Goal: Task Accomplishment & Management: Manage account settings

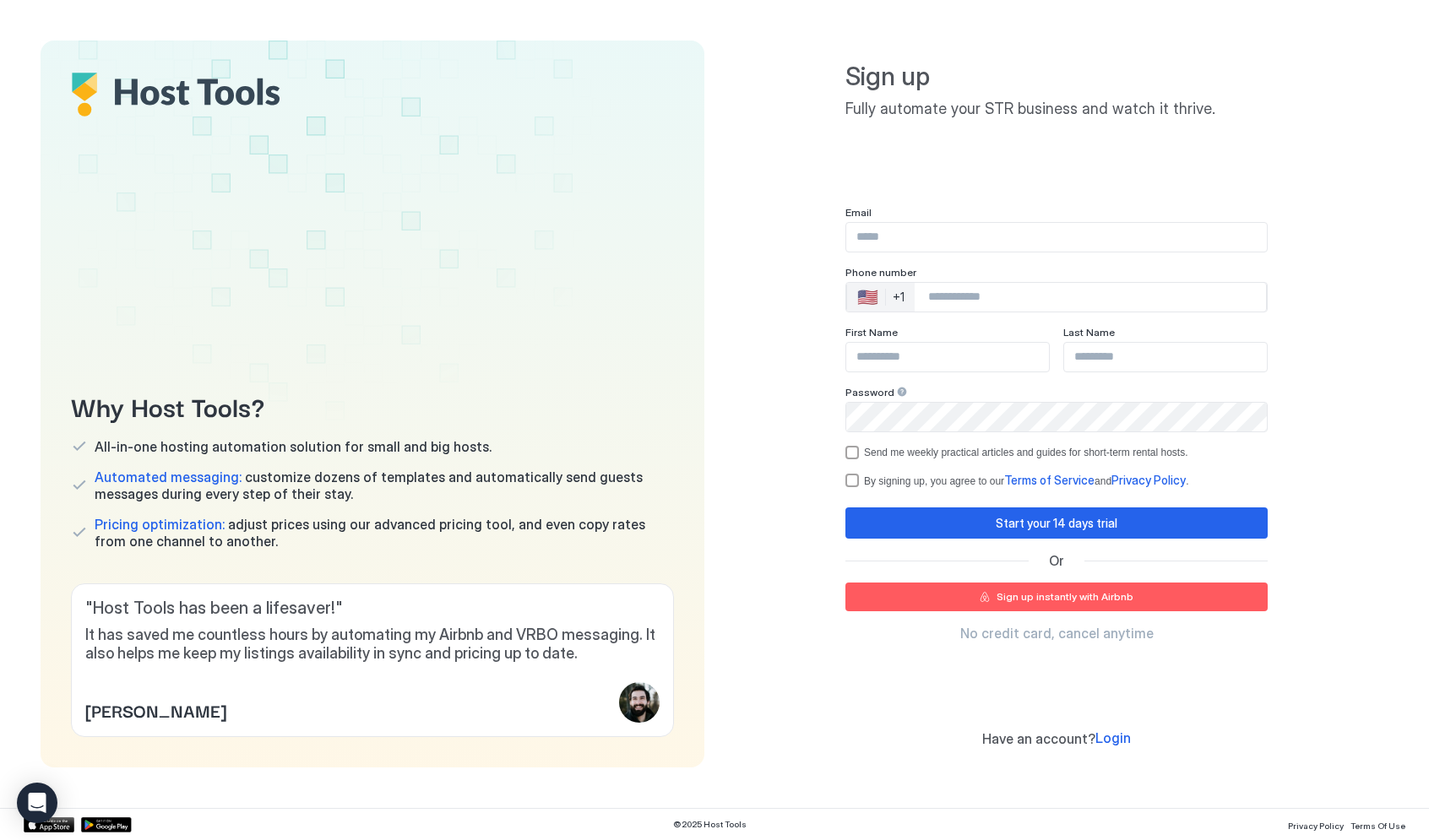
click at [1065, 597] on div "Sign up instantly with Airbnb" at bounding box center [1065, 597] width 137 height 15
click at [999, 597] on button "Sign up instantly with Airbnb" at bounding box center [1057, 597] width 423 height 29
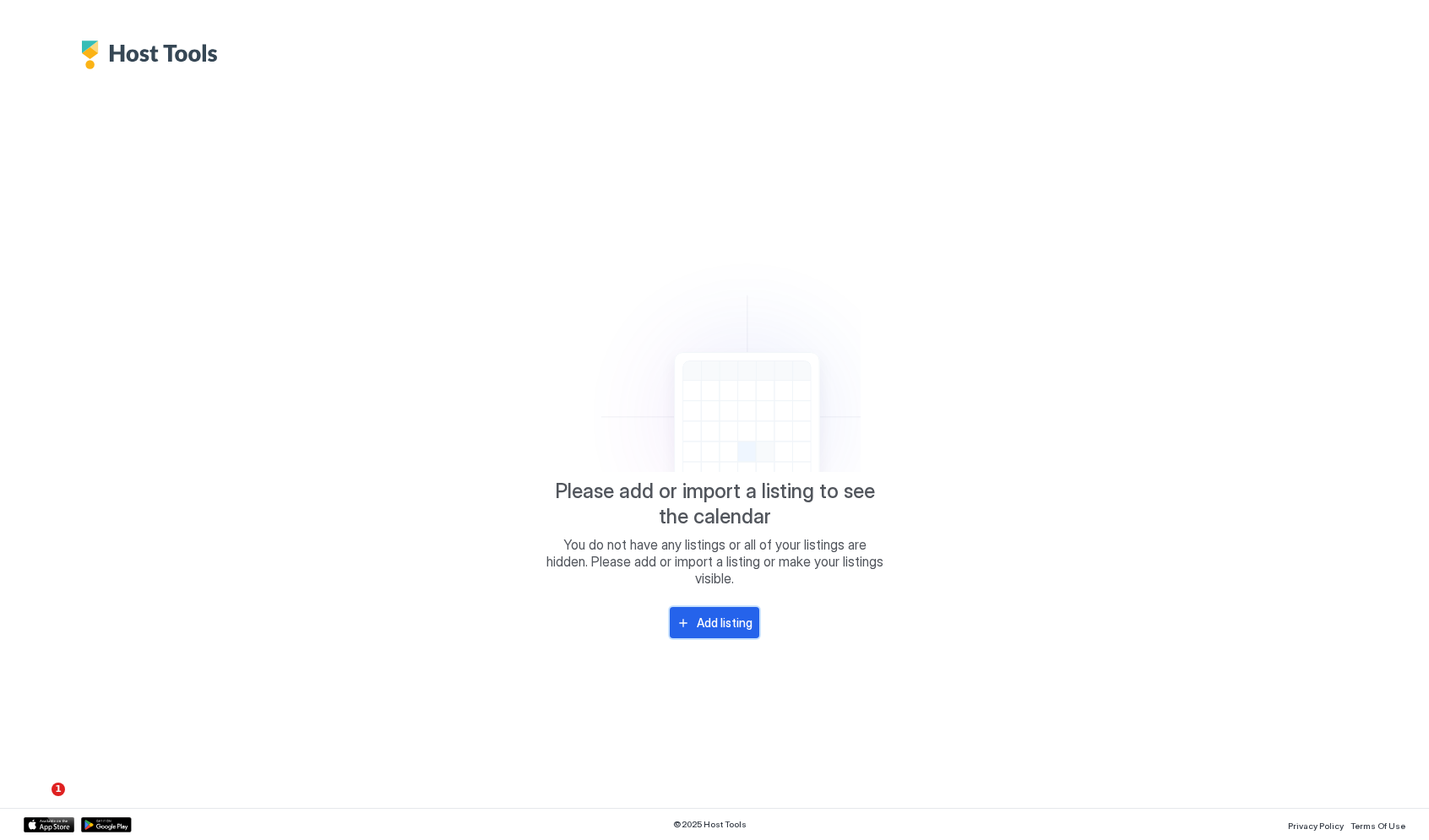
click at [710, 631] on div "Add listing" at bounding box center [725, 622] width 56 height 18
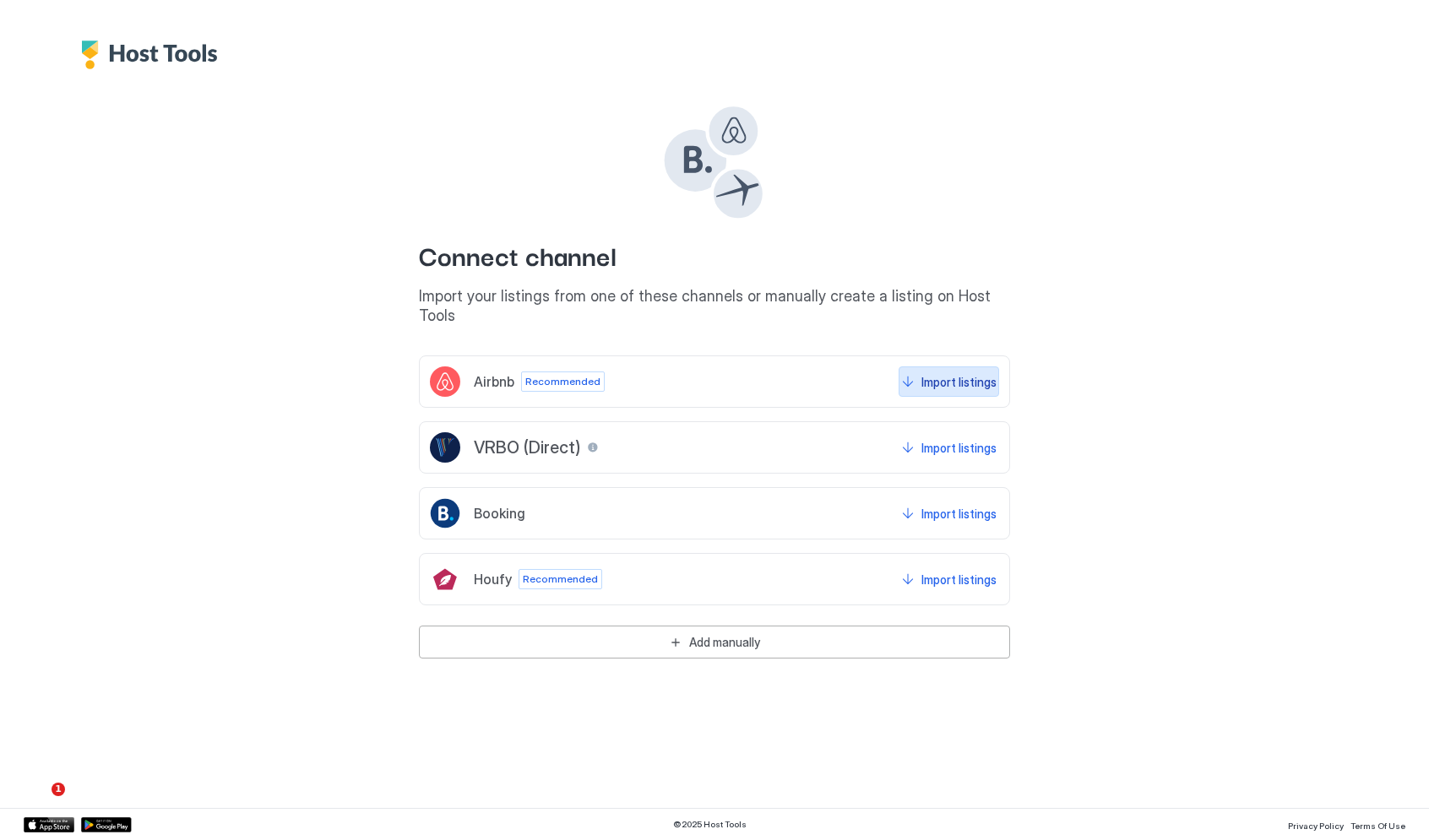
click at [957, 374] on button "Import listings" at bounding box center [949, 382] width 101 height 30
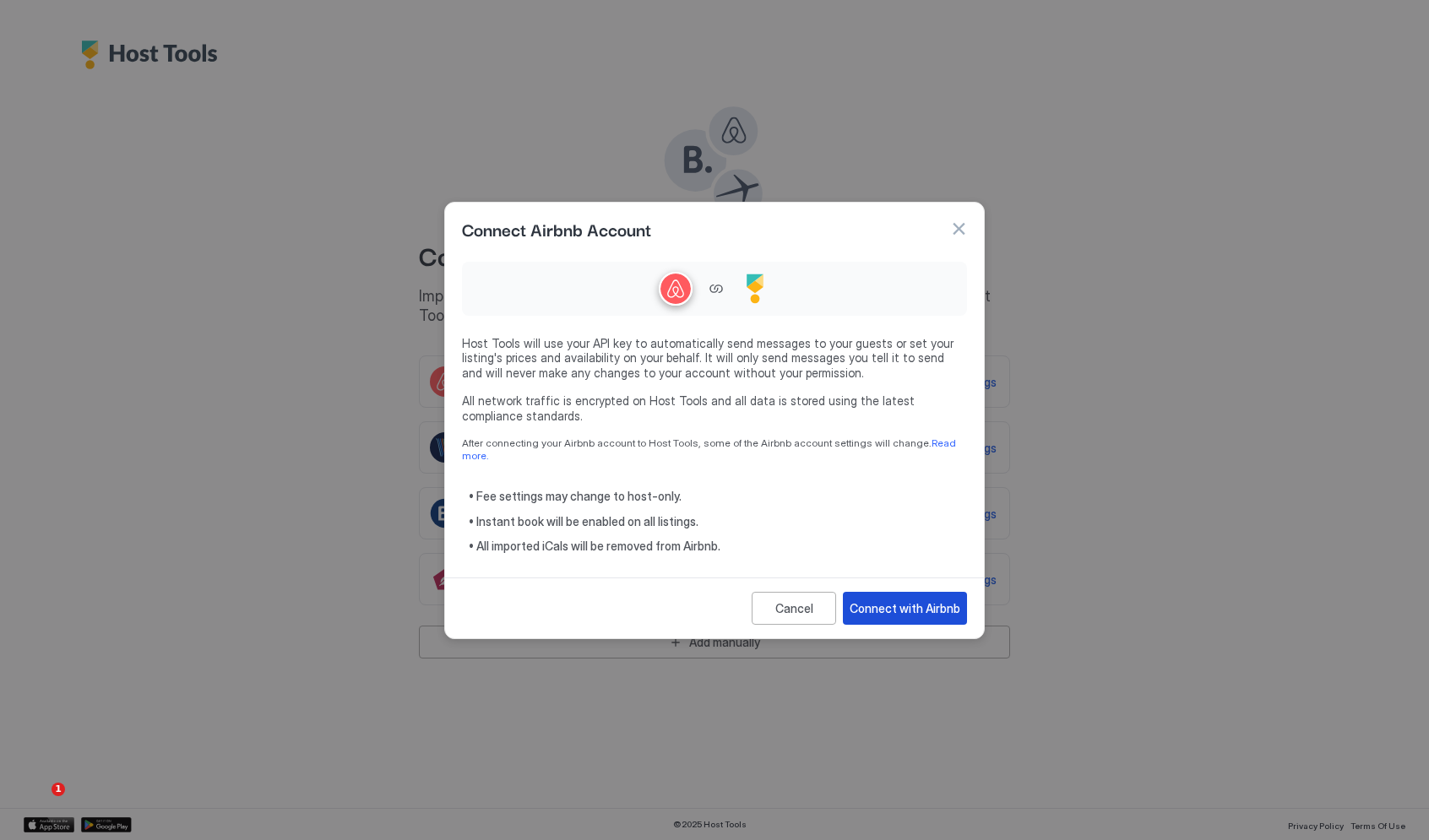
click at [895, 603] on div "Connect with Airbnb" at bounding box center [905, 608] width 111 height 18
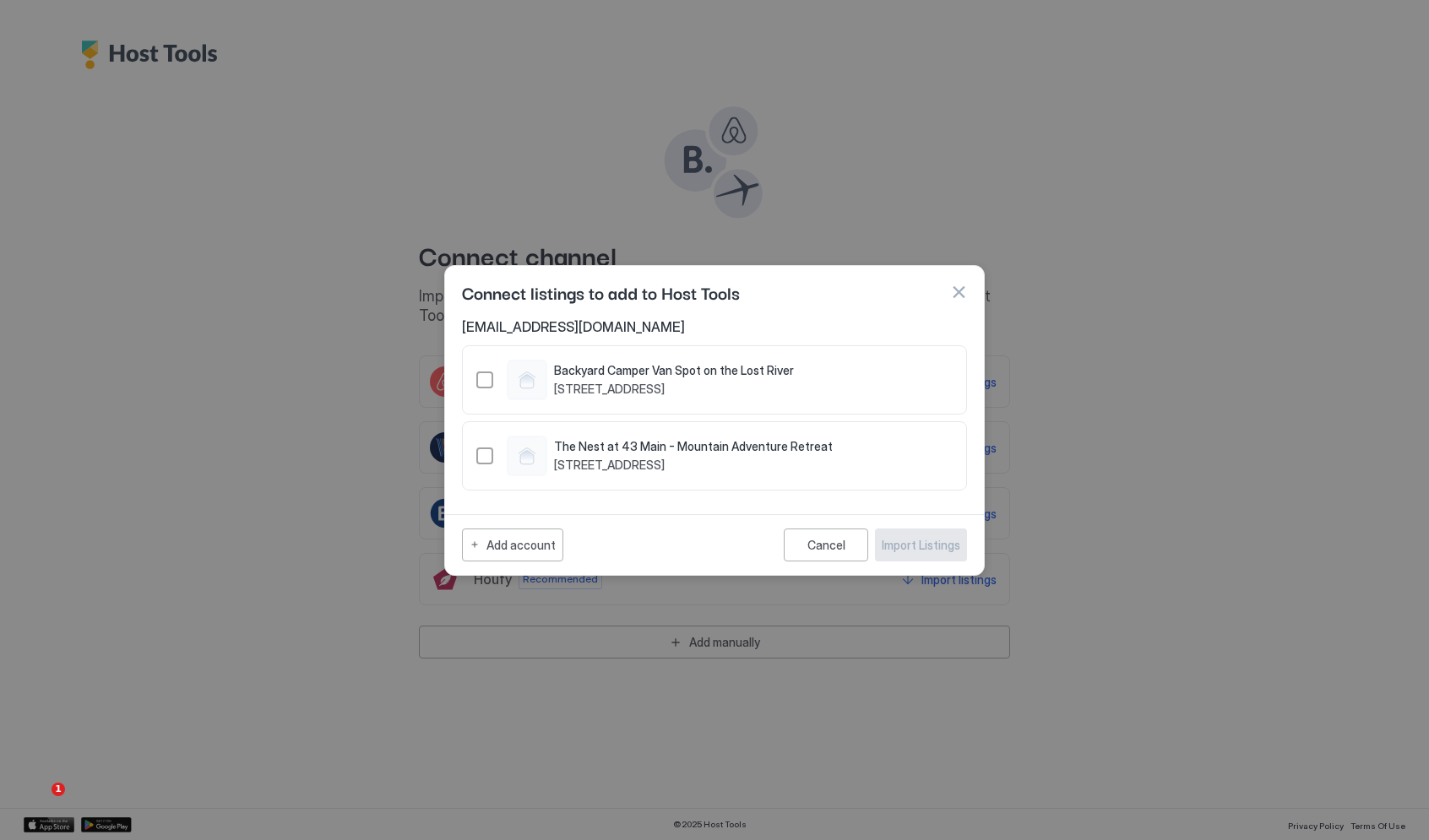
click at [476, 456] on div "The Nest at 43 Main - Mountain Adventure Retreat 43 Main Street, Woodstock, NH …" at bounding box center [714, 456] width 505 height 69
click at [485, 456] on div "1492205172693129302" at bounding box center [485, 455] width 17 height 17
click at [925, 544] on div "Import Listings" at bounding box center [921, 544] width 79 height 18
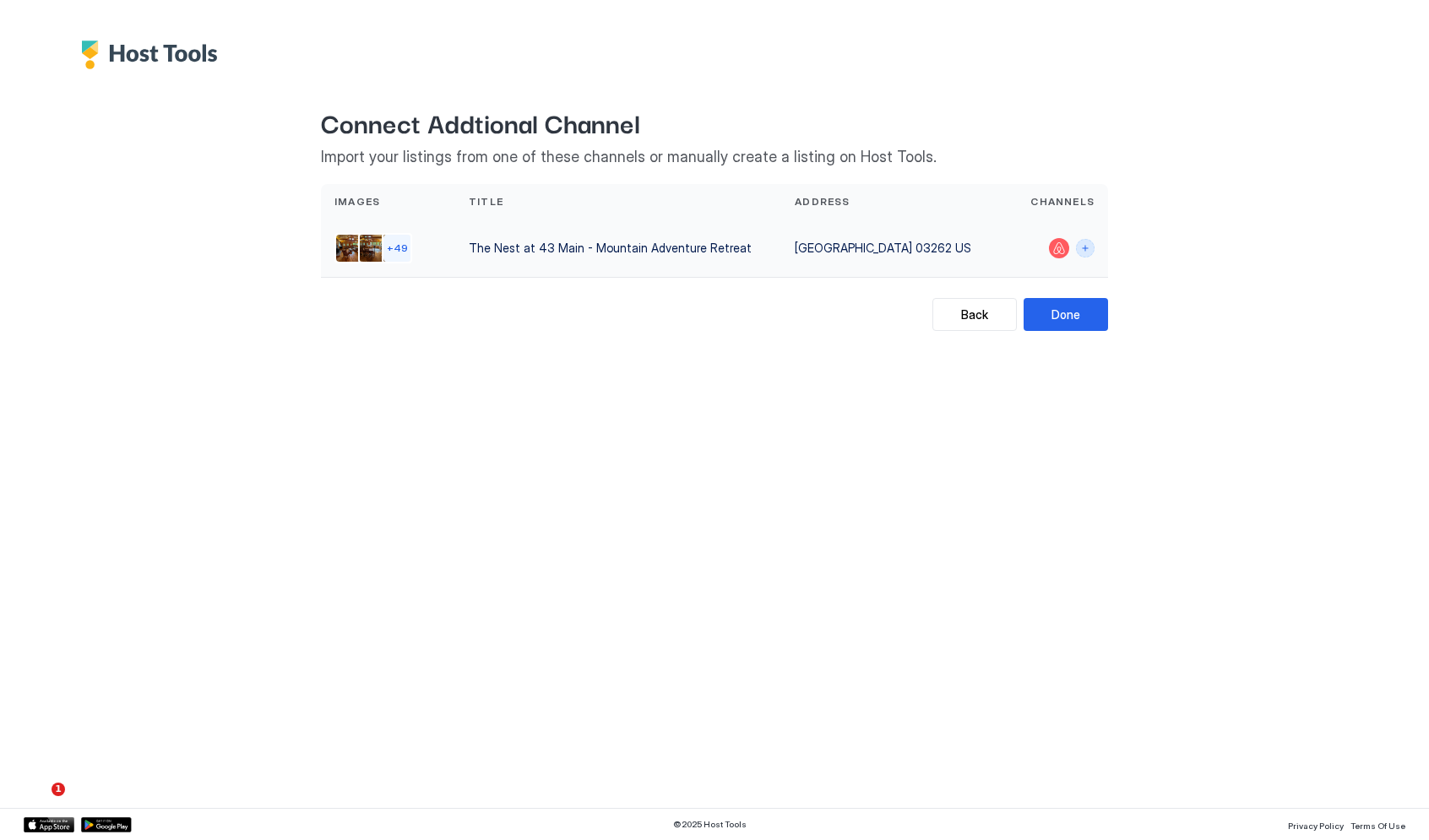
click at [1088, 250] on button "Connect channels" at bounding box center [1086, 248] width 19 height 19
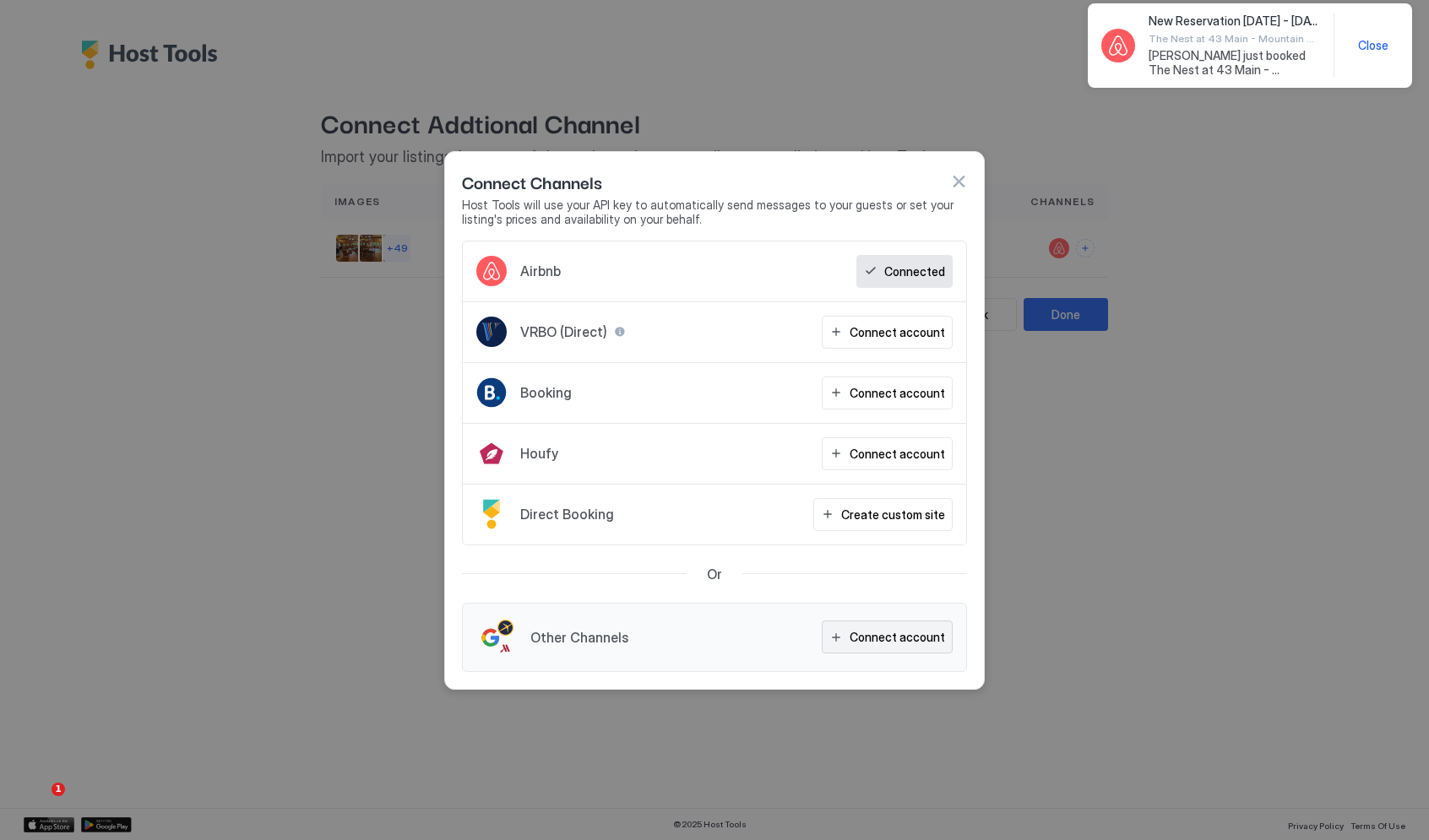
click at [890, 635] on div "Connect account" at bounding box center [897, 636] width 96 height 18
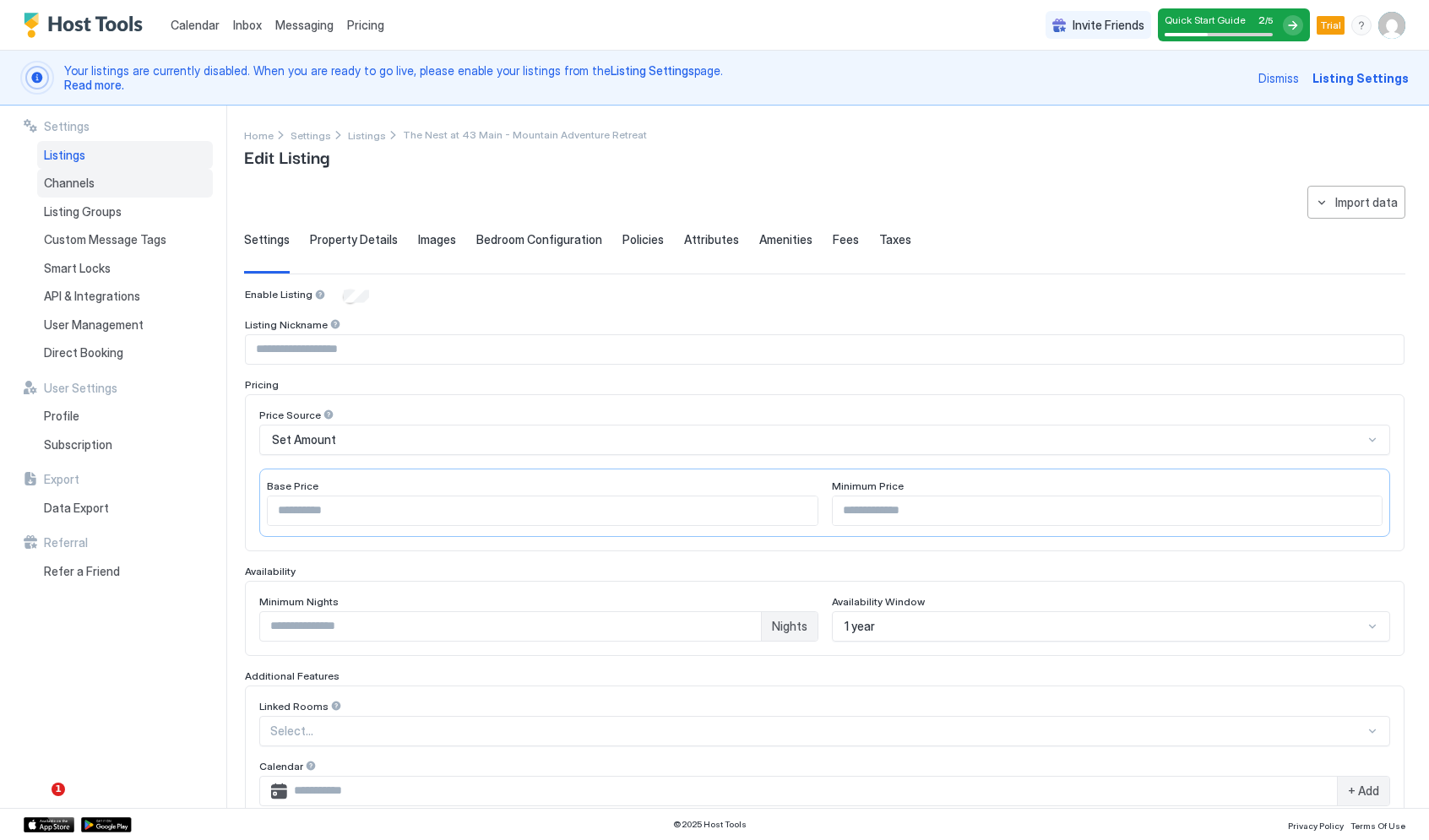
click at [104, 181] on div "Channels" at bounding box center [125, 183] width 176 height 29
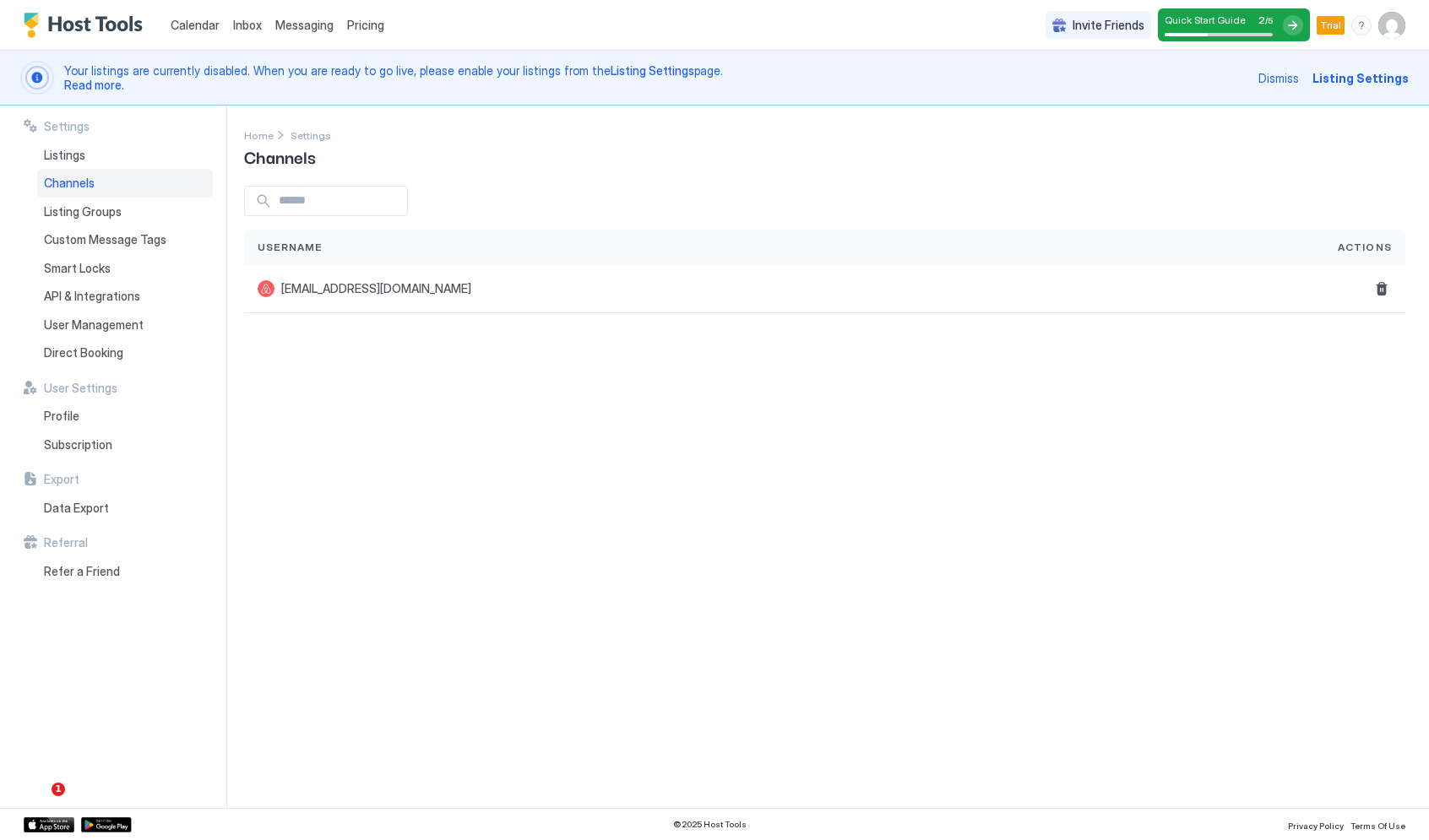
click at [1250, 17] on div "Quick Start Guide 2 / 5" at bounding box center [1219, 19] width 108 height 13
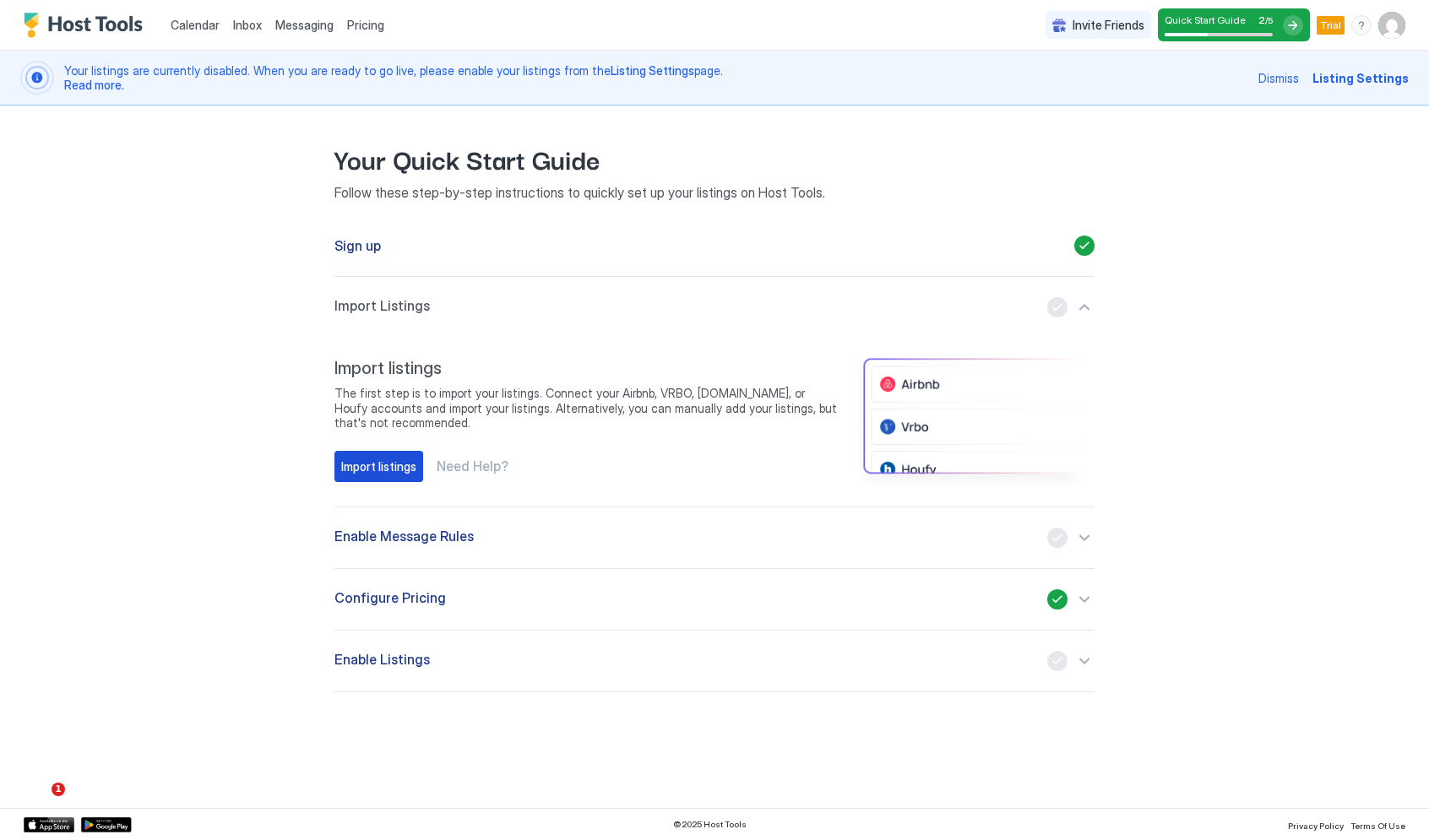
click at [375, 467] on div "Import listings" at bounding box center [379, 466] width 75 height 18
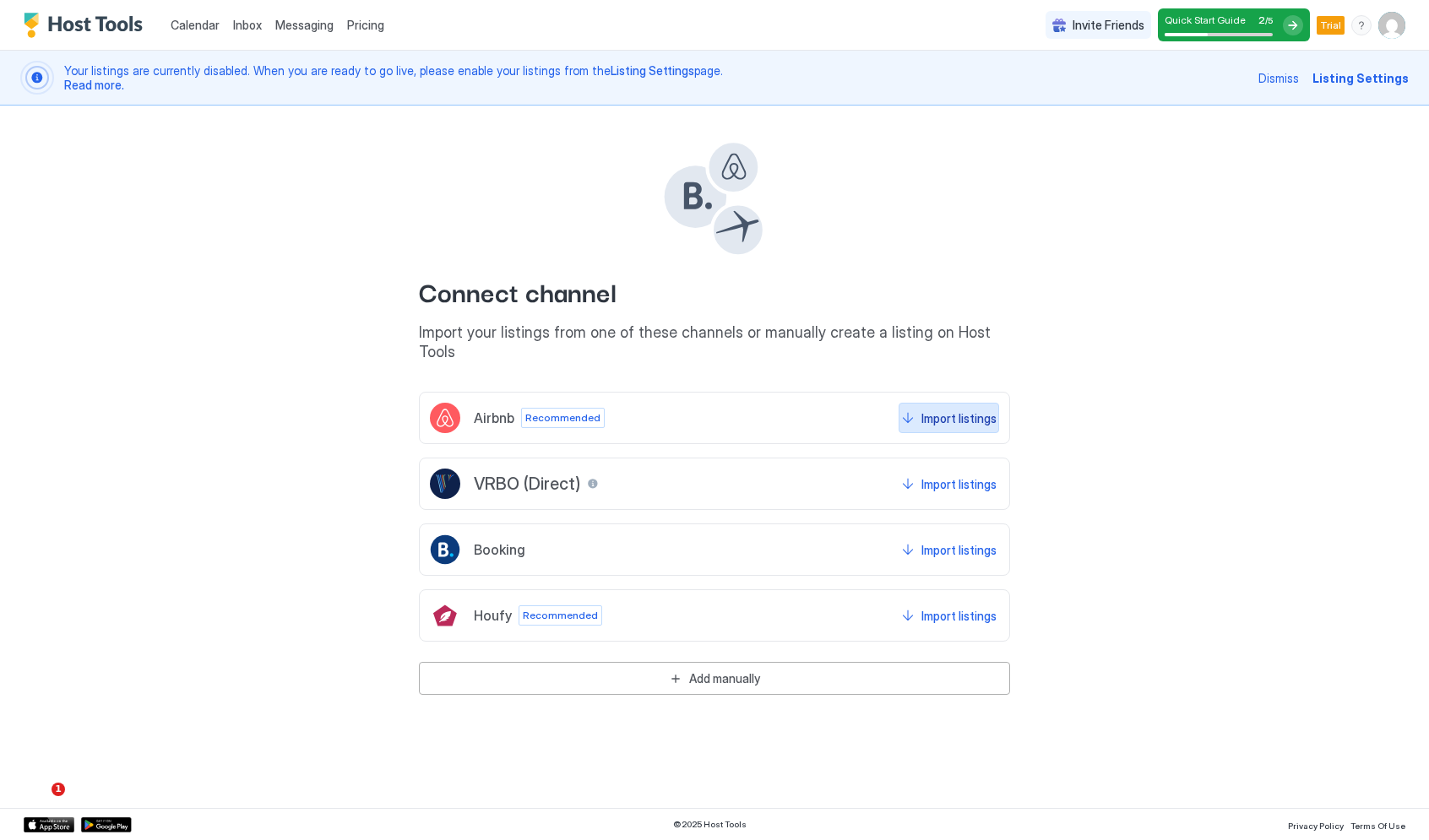
click at [943, 410] on div "Import listings" at bounding box center [959, 418] width 75 height 18
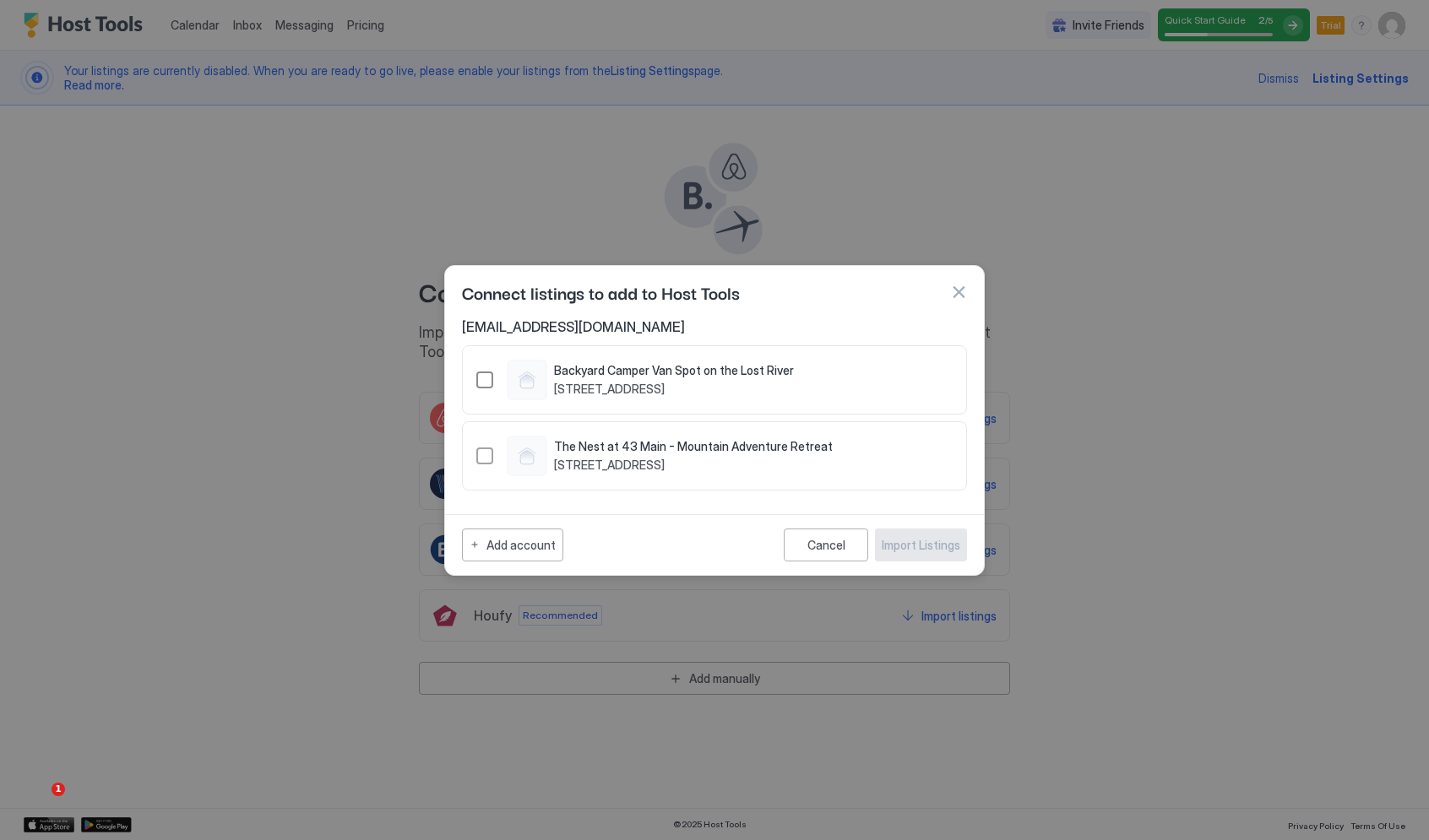
click at [488, 377] on div "1492203912641115287" at bounding box center [485, 380] width 17 height 17
click at [481, 449] on div "1492205172693129302" at bounding box center [485, 455] width 17 height 17
click at [935, 547] on div "Import Listings" at bounding box center [921, 544] width 79 height 18
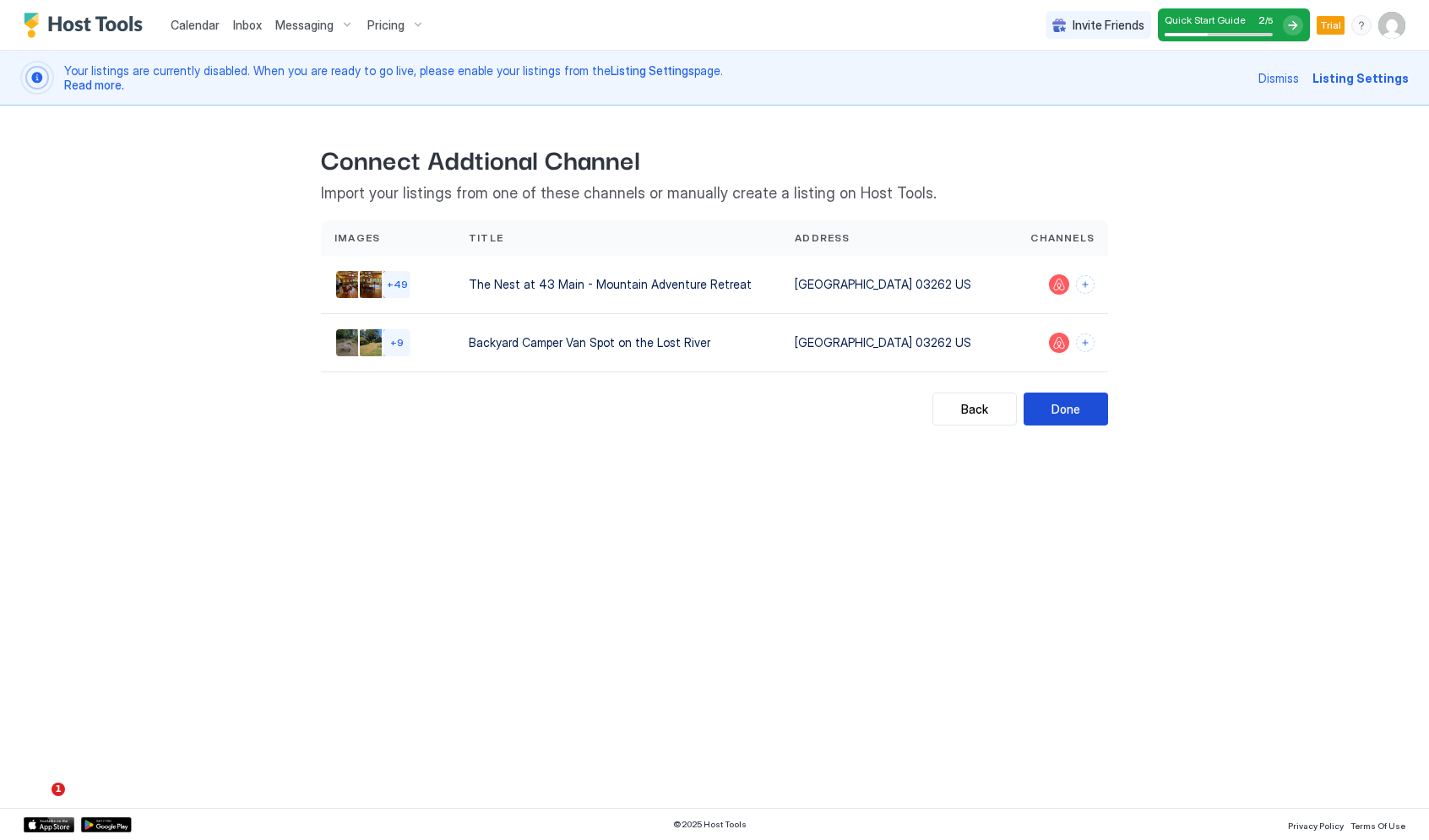
click at [1070, 412] on div "Done" at bounding box center [1066, 409] width 29 height 18
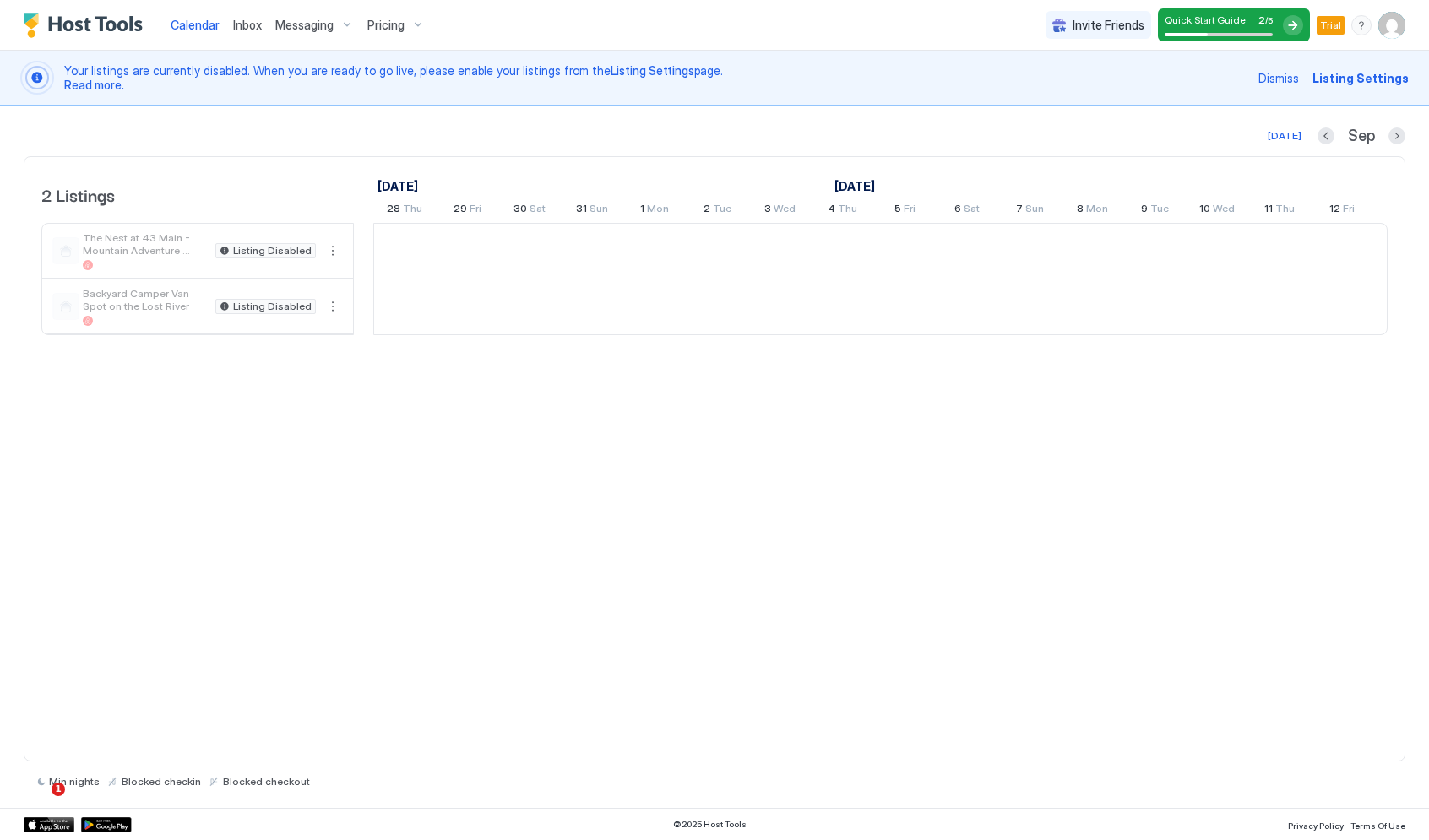
scroll to position [0, 939]
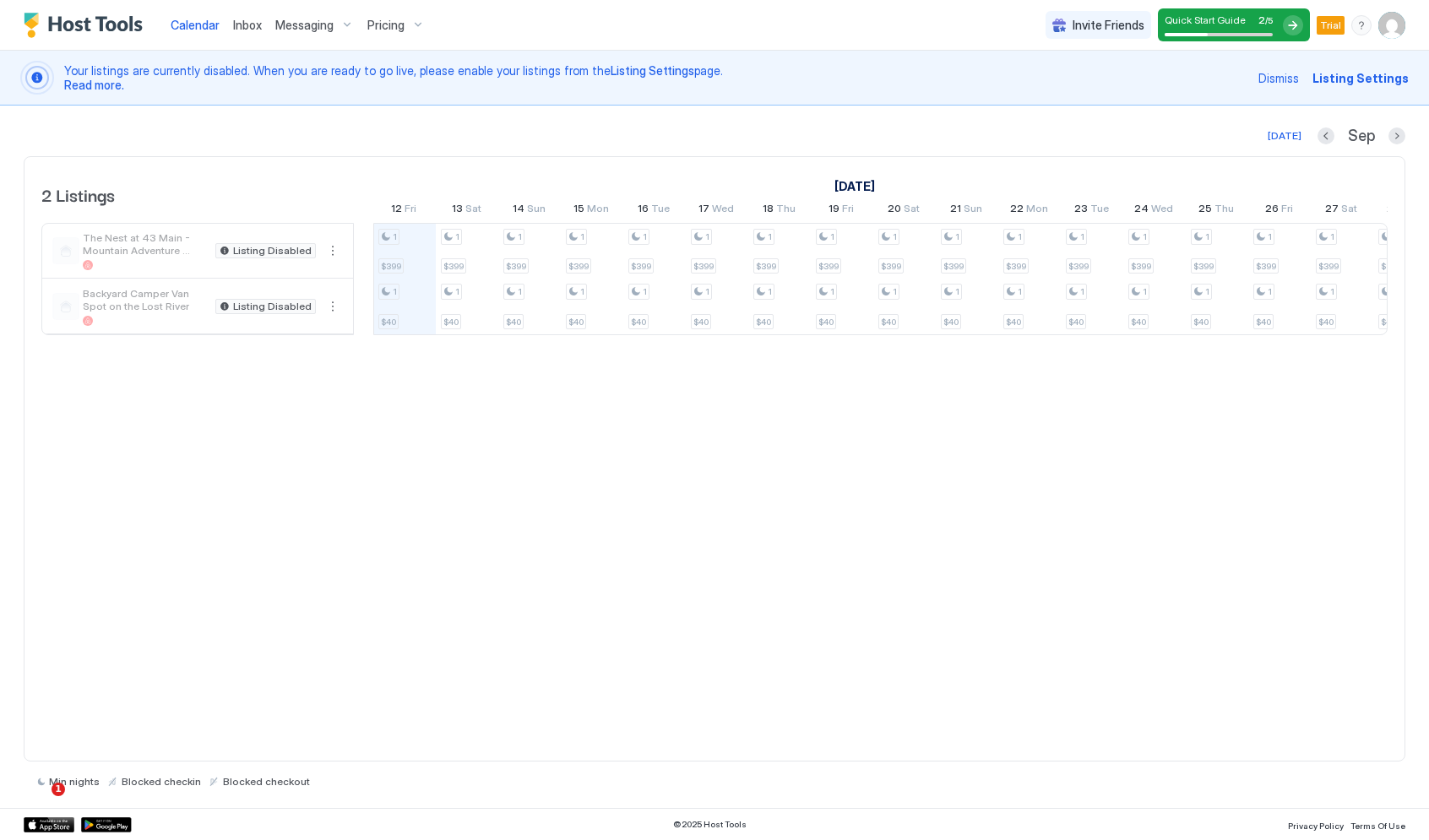
click at [1109, 68] on span "Your listings are currently disabled. When you are ready to go live, please ena…" at bounding box center [656, 78] width 1185 height 30
click at [136, 251] on span "The Nest at 43 Main - Mountain Adventure Retreat" at bounding box center [145, 244] width 126 height 25
click at [266, 251] on span "Listing Disabled" at bounding box center [272, 251] width 79 height 0
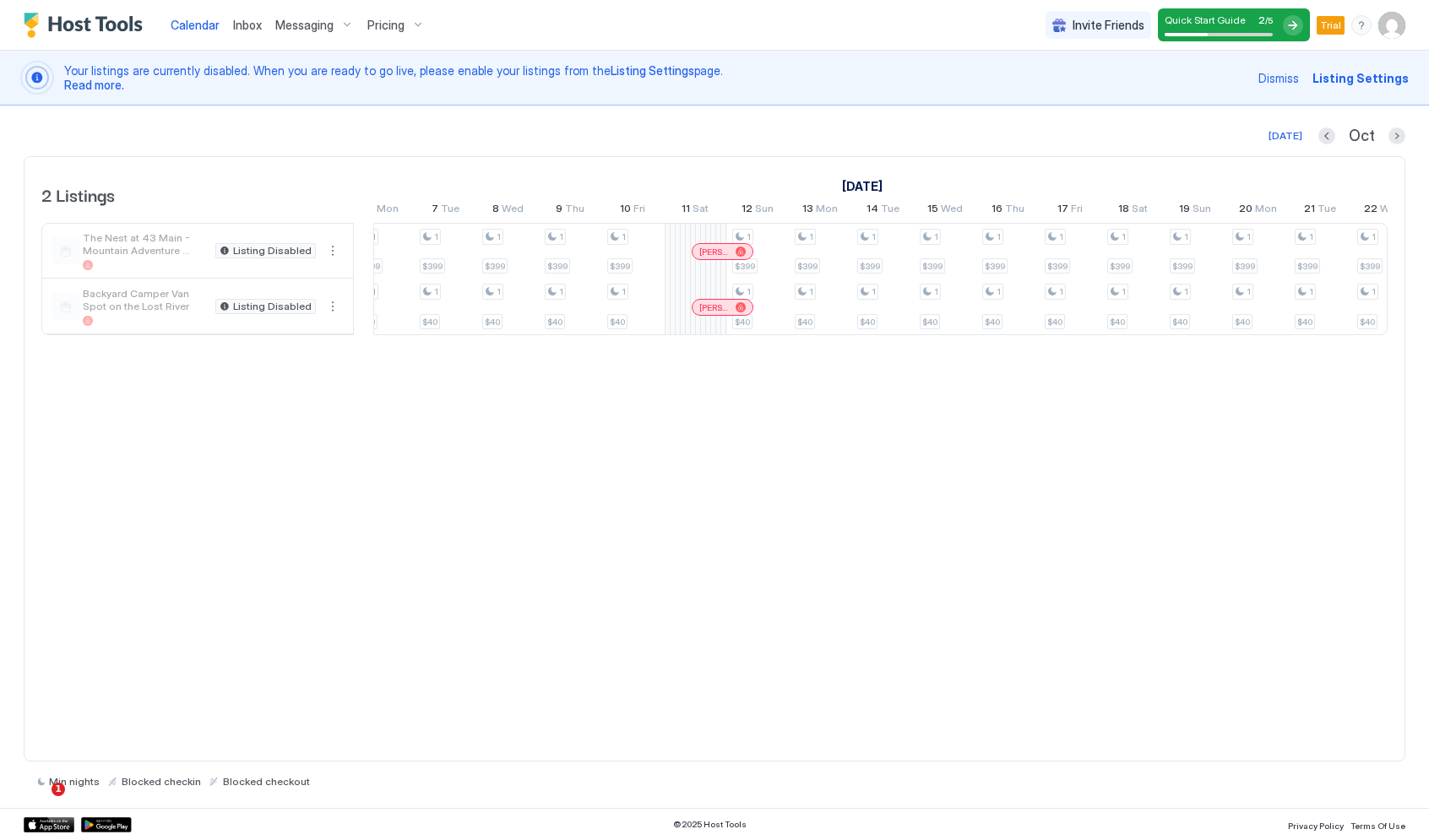
scroll to position [0, 0]
click at [1372, 81] on span "Listing Settings" at bounding box center [1361, 78] width 96 height 18
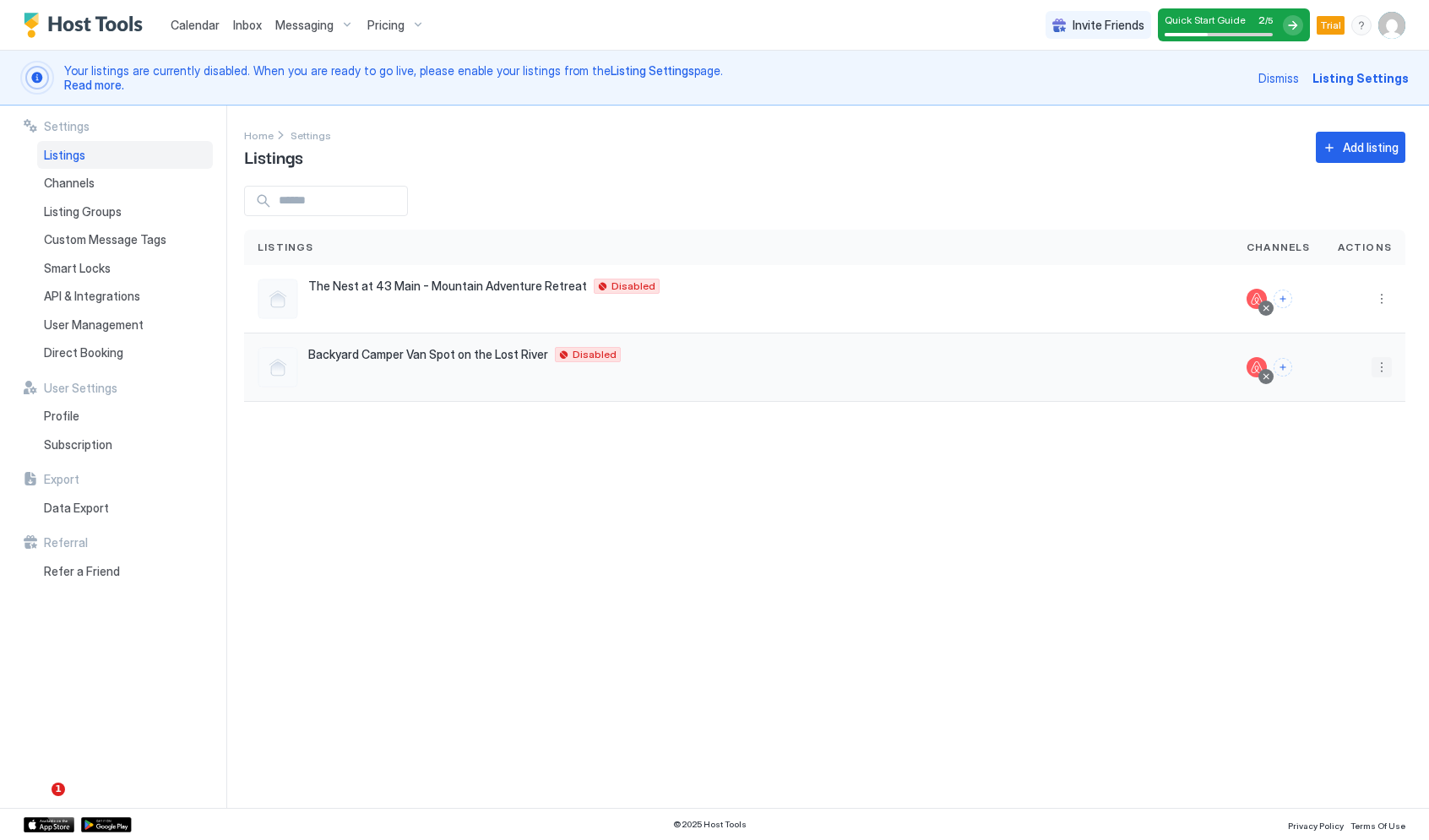
click at [1381, 367] on button "More options" at bounding box center [1382, 368] width 20 height 20
click at [1330, 472] on span "Connect Channel" at bounding box center [1348, 472] width 84 height 13
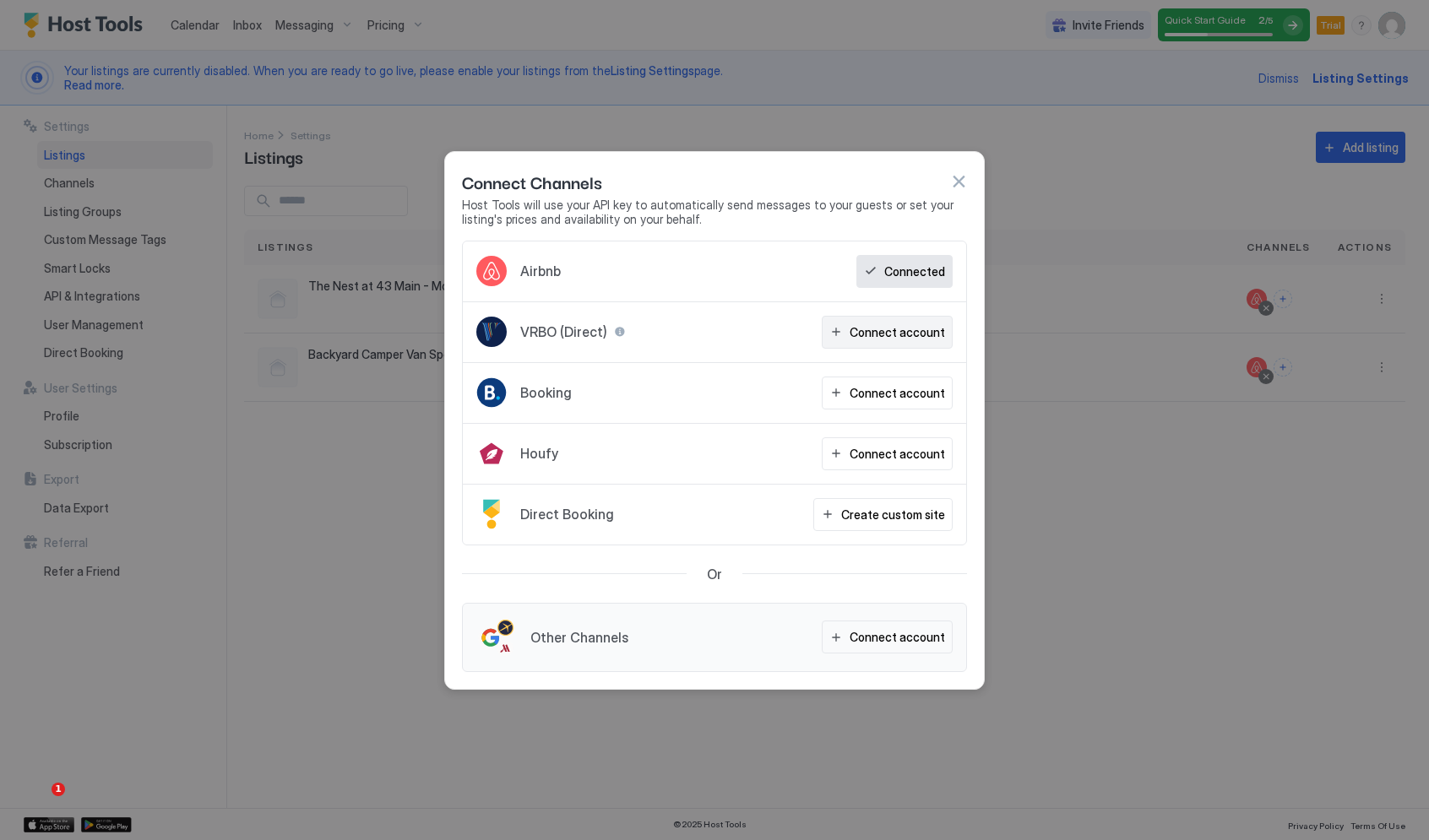
click at [876, 325] on div "Connect account" at bounding box center [897, 332] width 96 height 18
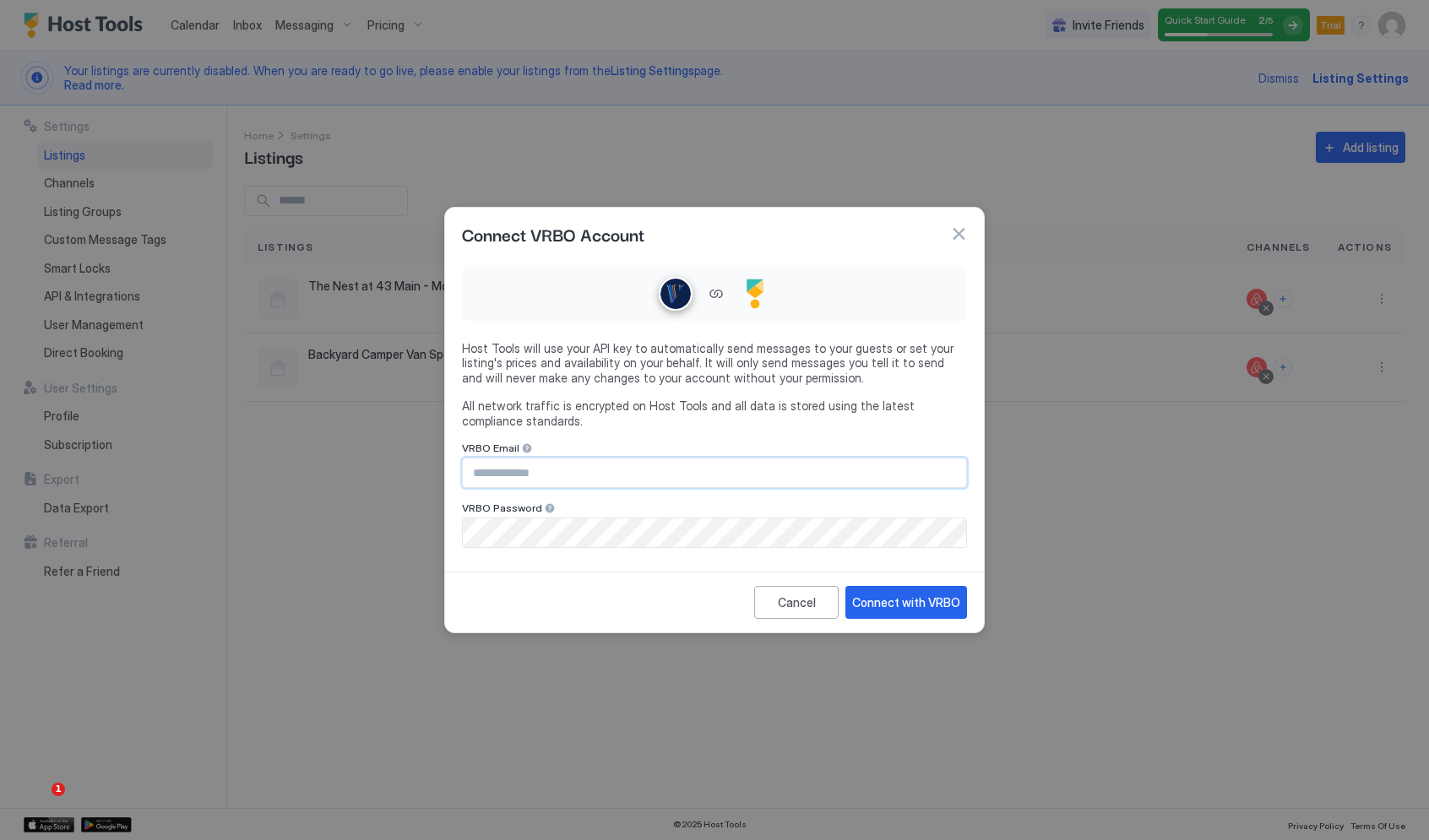
click at [635, 477] on input "Input Field" at bounding box center [714, 472] width 503 height 29
type input "**********"
click at [934, 599] on div "Connect with VRBO" at bounding box center [906, 602] width 108 height 18
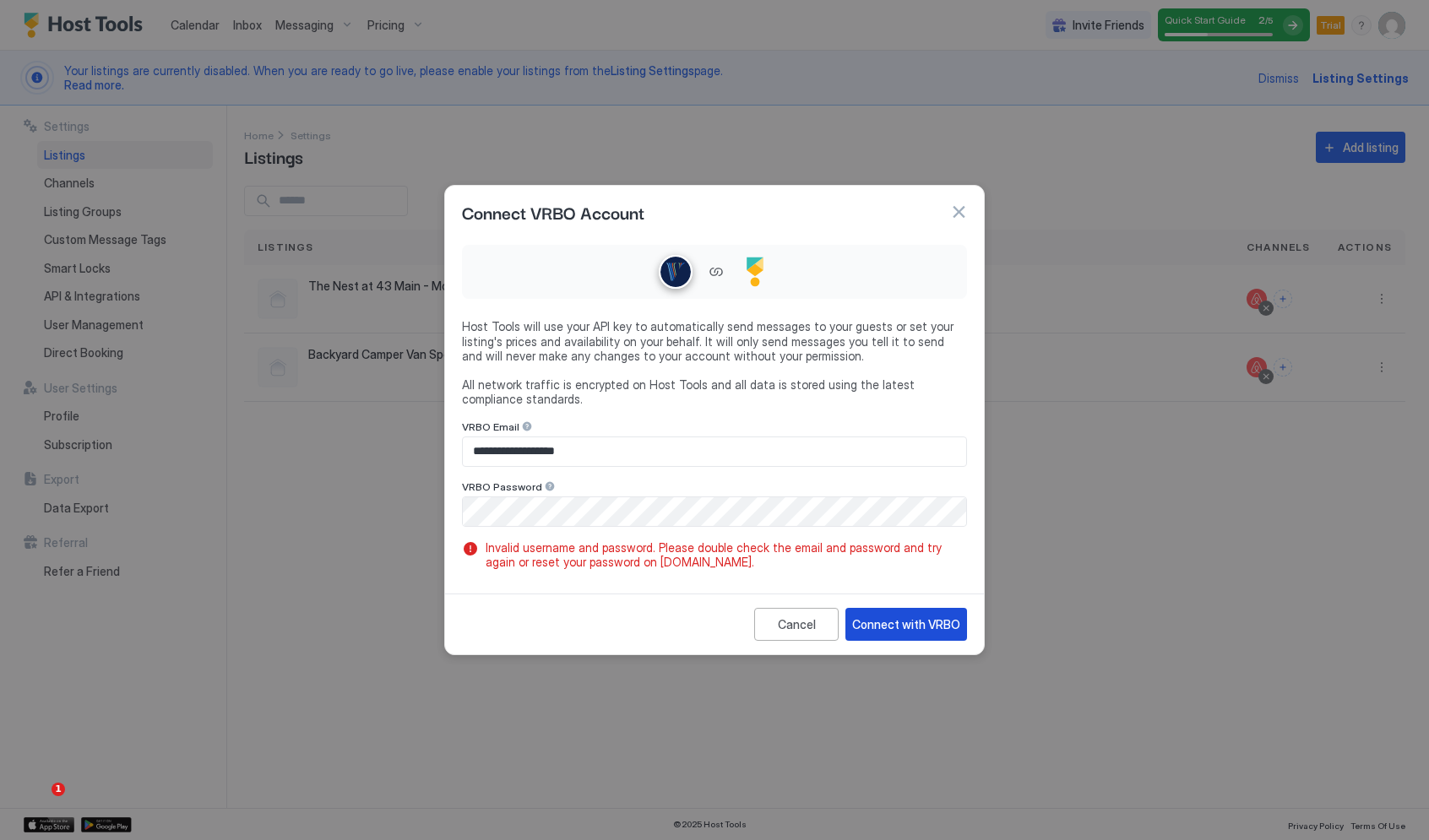
click at [894, 619] on div "Connect with VRBO" at bounding box center [906, 624] width 108 height 18
click at [683, 603] on div "Cancel Connect with VRBO" at bounding box center [714, 624] width 539 height 61
click at [928, 624] on div "Connect with VRBO" at bounding box center [906, 624] width 108 height 18
click at [961, 216] on button "button" at bounding box center [959, 212] width 17 height 17
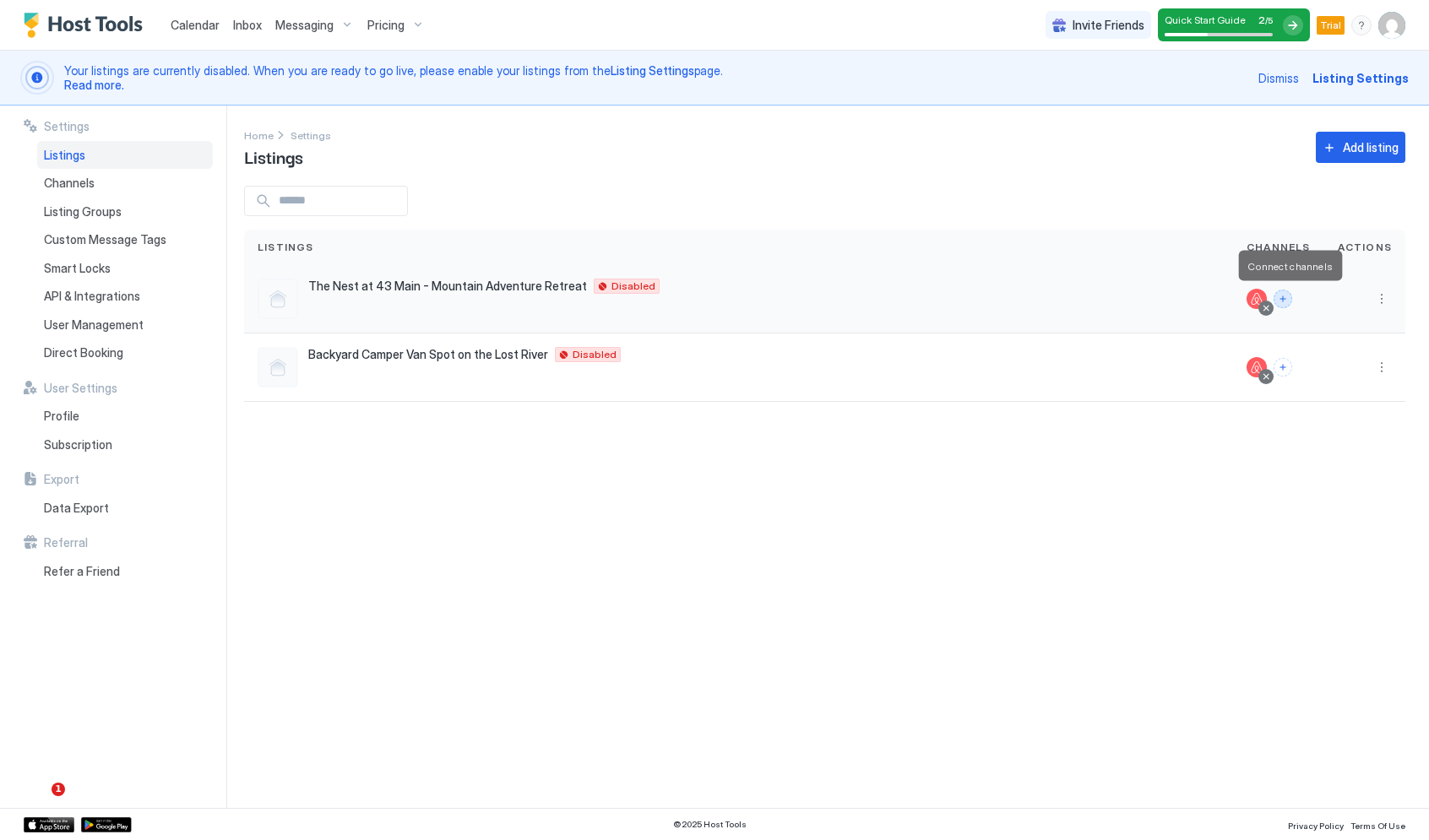
click at [1288, 300] on button "Connect channels" at bounding box center [1284, 299] width 19 height 19
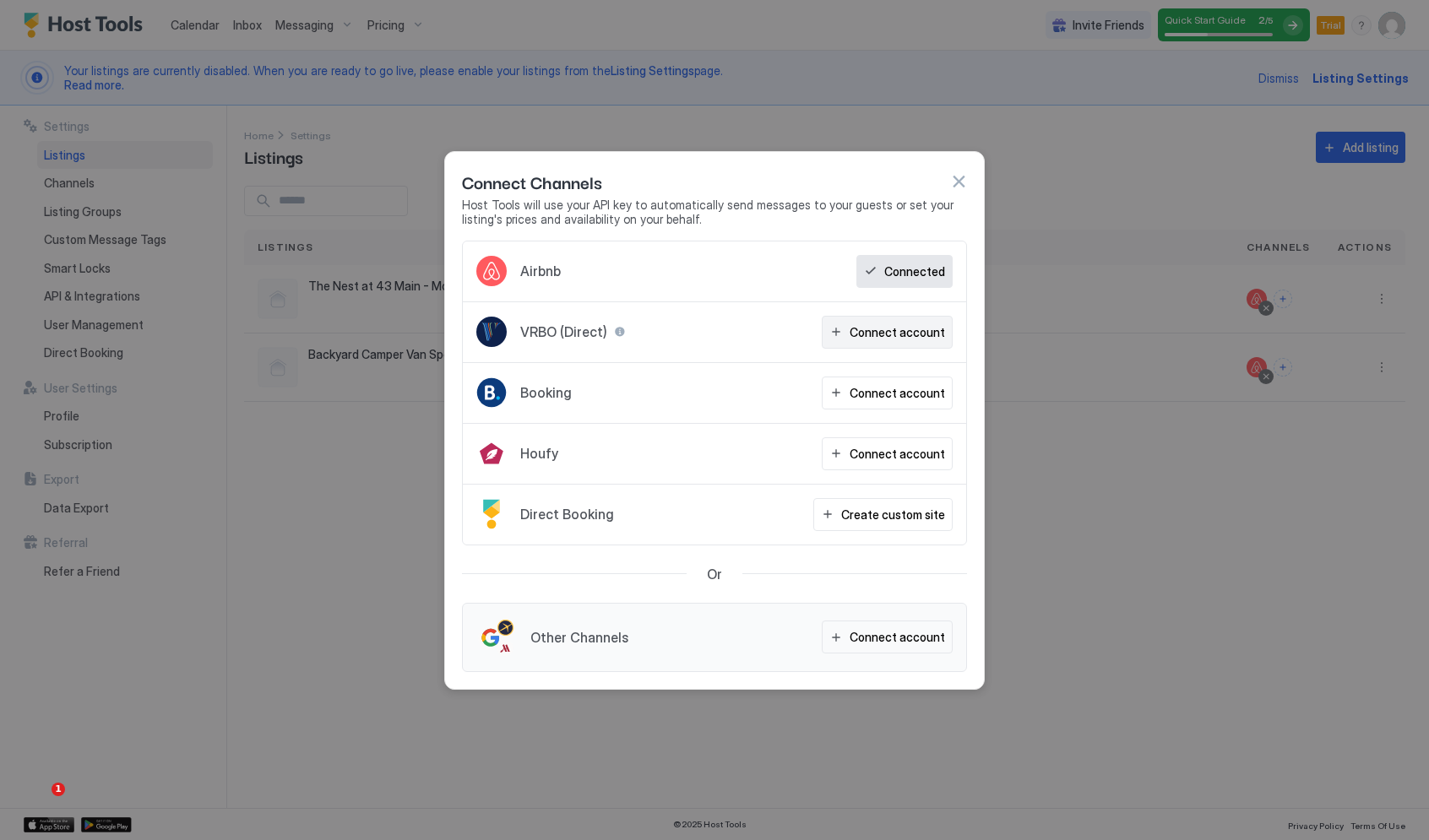
click at [905, 335] on div "Connect account" at bounding box center [897, 332] width 96 height 18
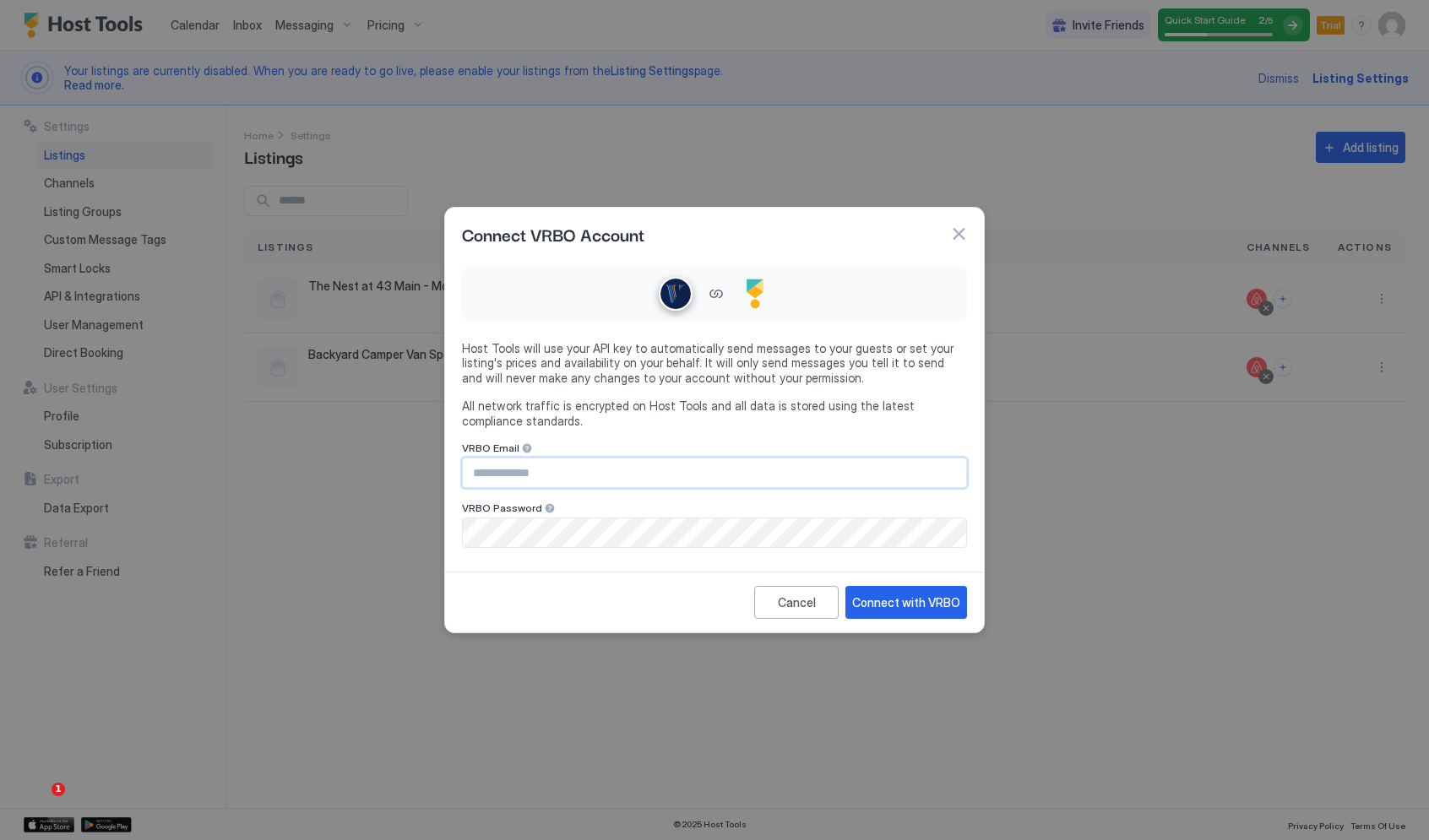
click at [539, 476] on input "Input Field" at bounding box center [714, 472] width 503 height 29
type input "**********"
click at [873, 598] on div "Connect with VRBO" at bounding box center [906, 602] width 108 height 18
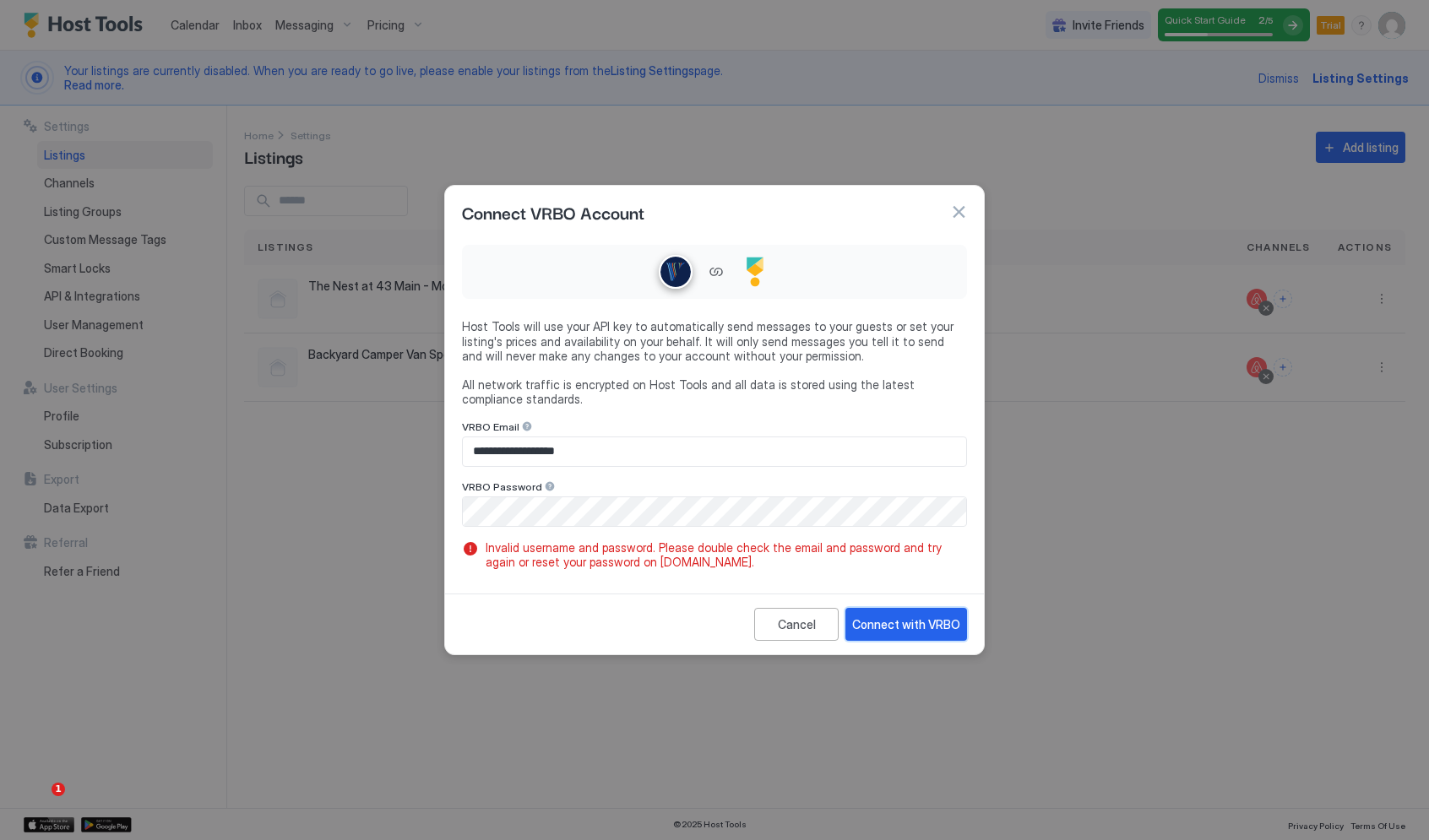
click at [887, 632] on div "Connect with VRBO" at bounding box center [906, 624] width 108 height 18
drag, startPoint x: 955, startPoint y: 210, endPoint x: 802, endPoint y: 341, distance: 201.4
click at [802, 341] on div "**********" at bounding box center [714, 420] width 540 height 470
click at [711, 444] on input "**********" at bounding box center [714, 452] width 503 height 29
click at [964, 216] on button "button" at bounding box center [959, 212] width 17 height 17
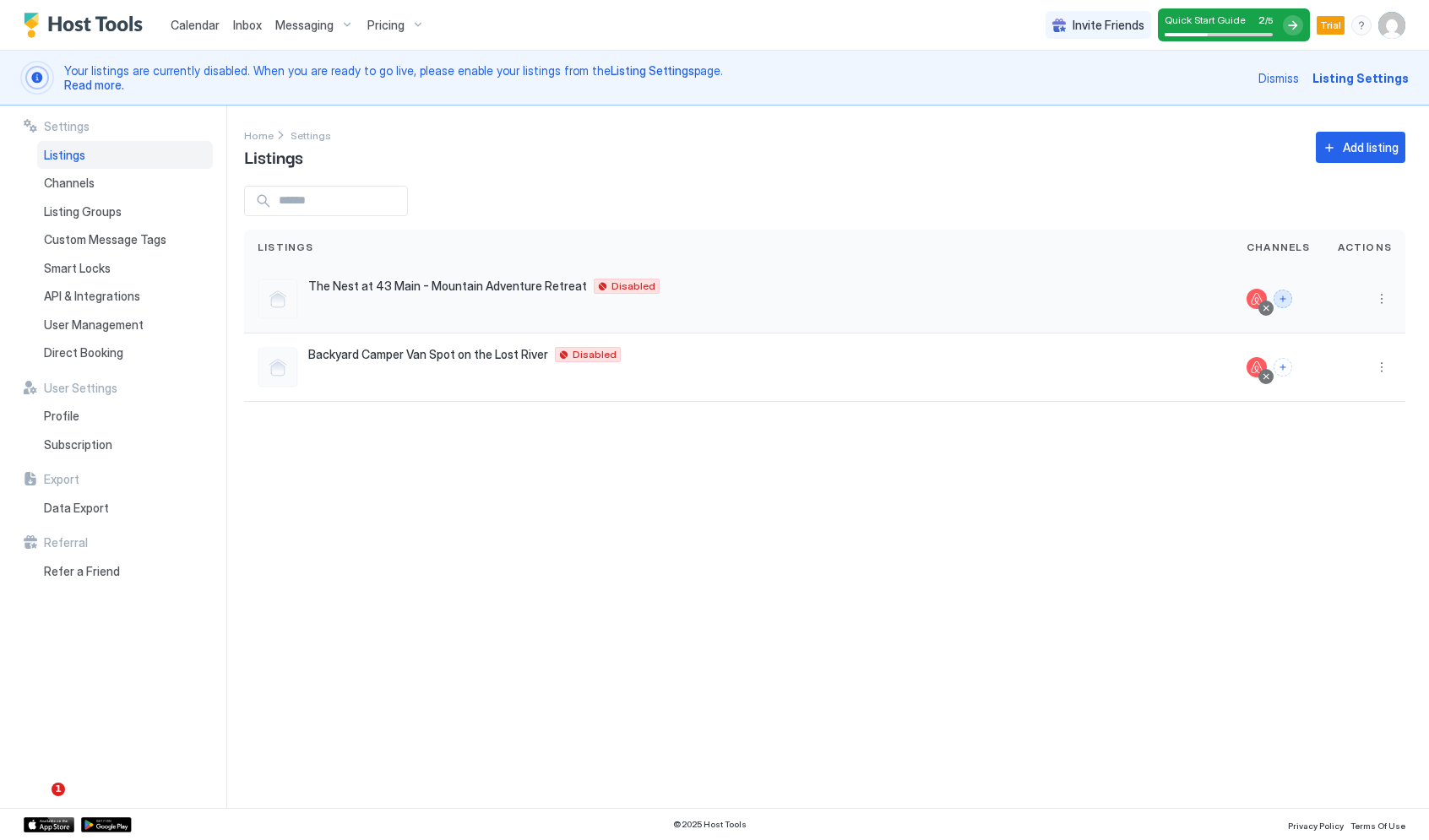
click at [1290, 298] on button "Connect channels" at bounding box center [1284, 299] width 19 height 19
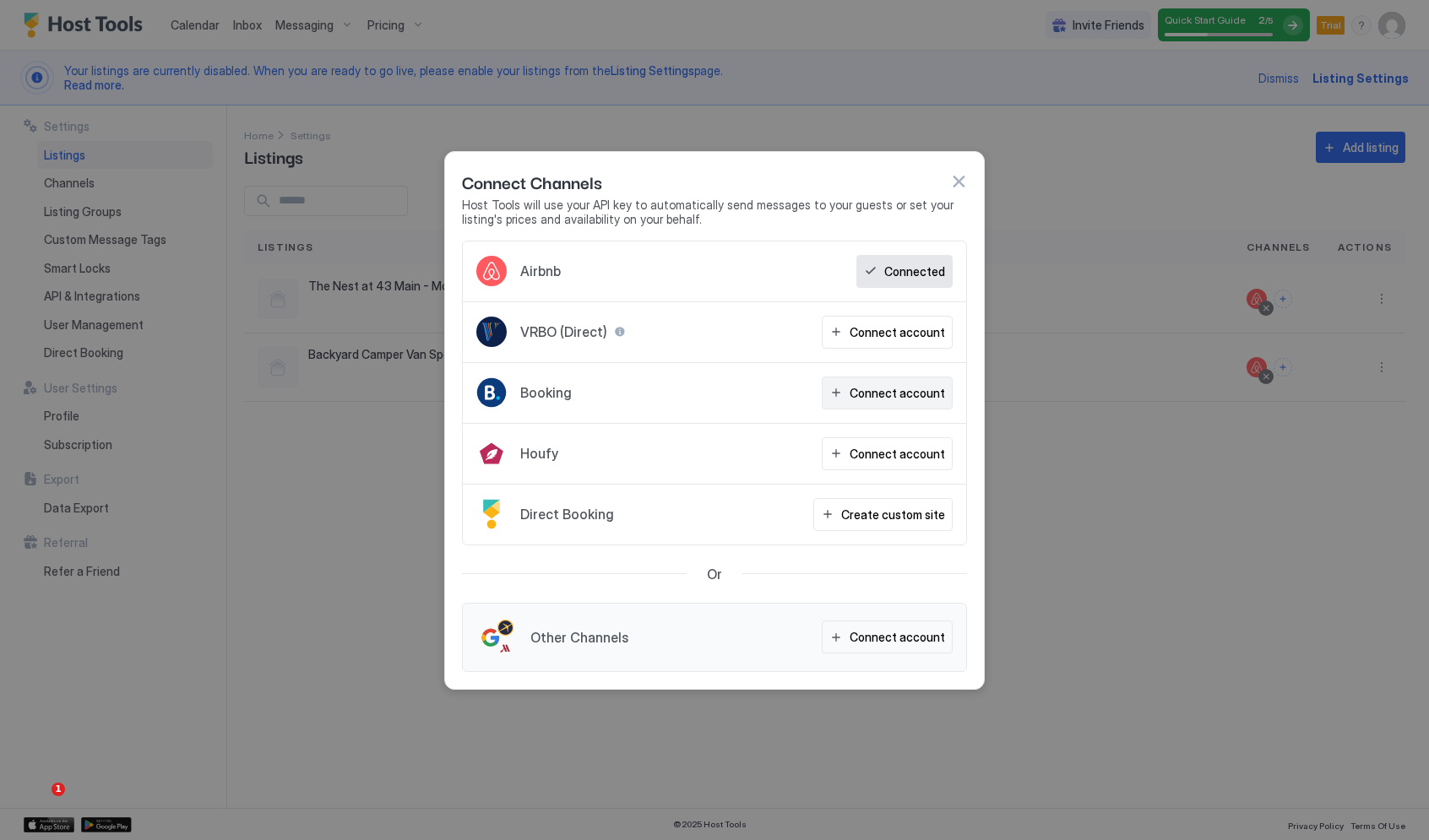
click at [920, 390] on div "Connect account" at bounding box center [897, 393] width 96 height 18
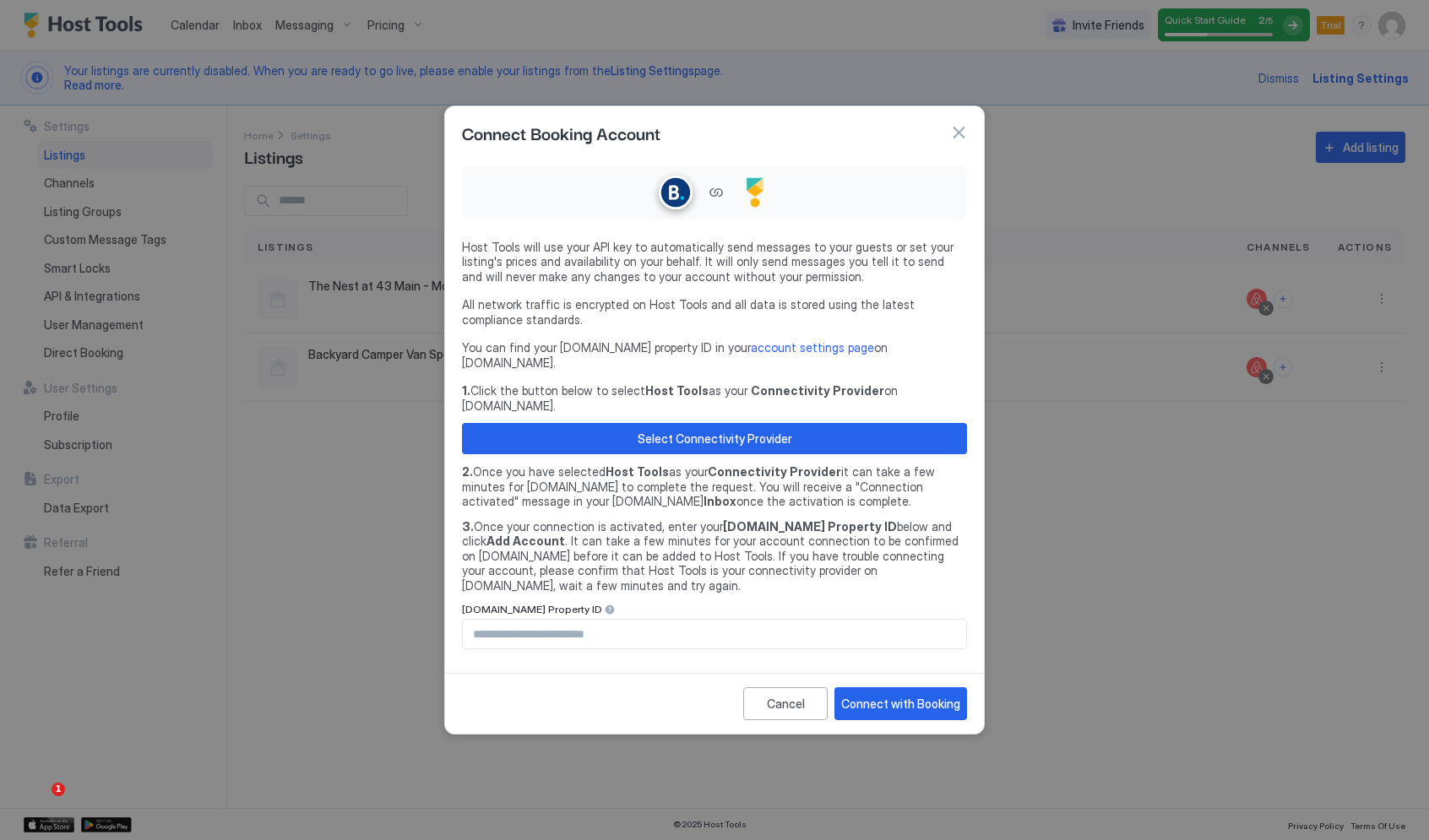
click at [616, 625] on input "Input Field" at bounding box center [714, 634] width 503 height 29
click at [764, 355] on link "account settings page" at bounding box center [813, 347] width 123 height 14
click at [952, 141] on div at bounding box center [959, 133] width 17 height 17
click at [952, 141] on button "button" at bounding box center [959, 133] width 17 height 17
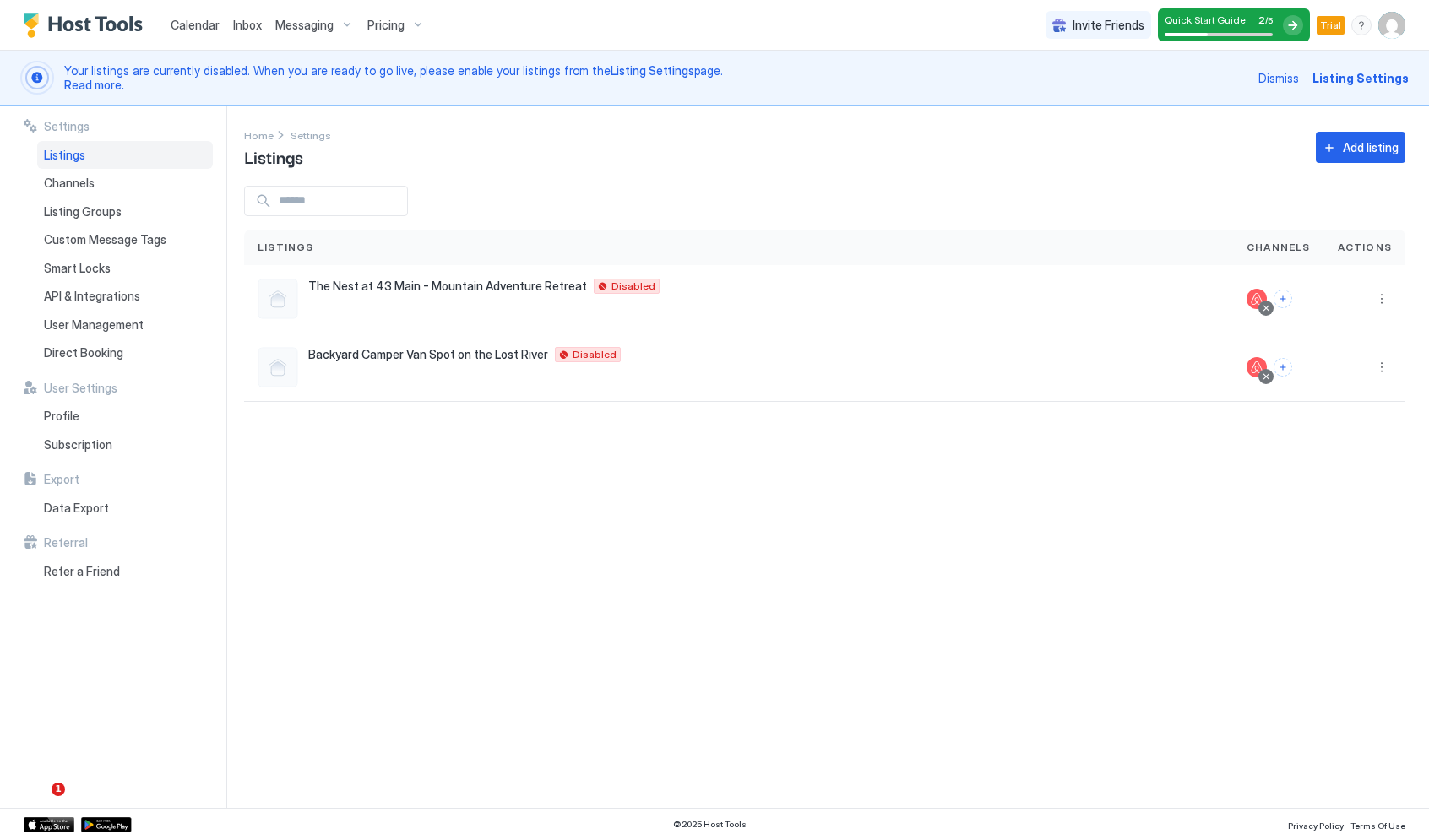
click at [183, 24] on span "Calendar" at bounding box center [195, 25] width 49 height 14
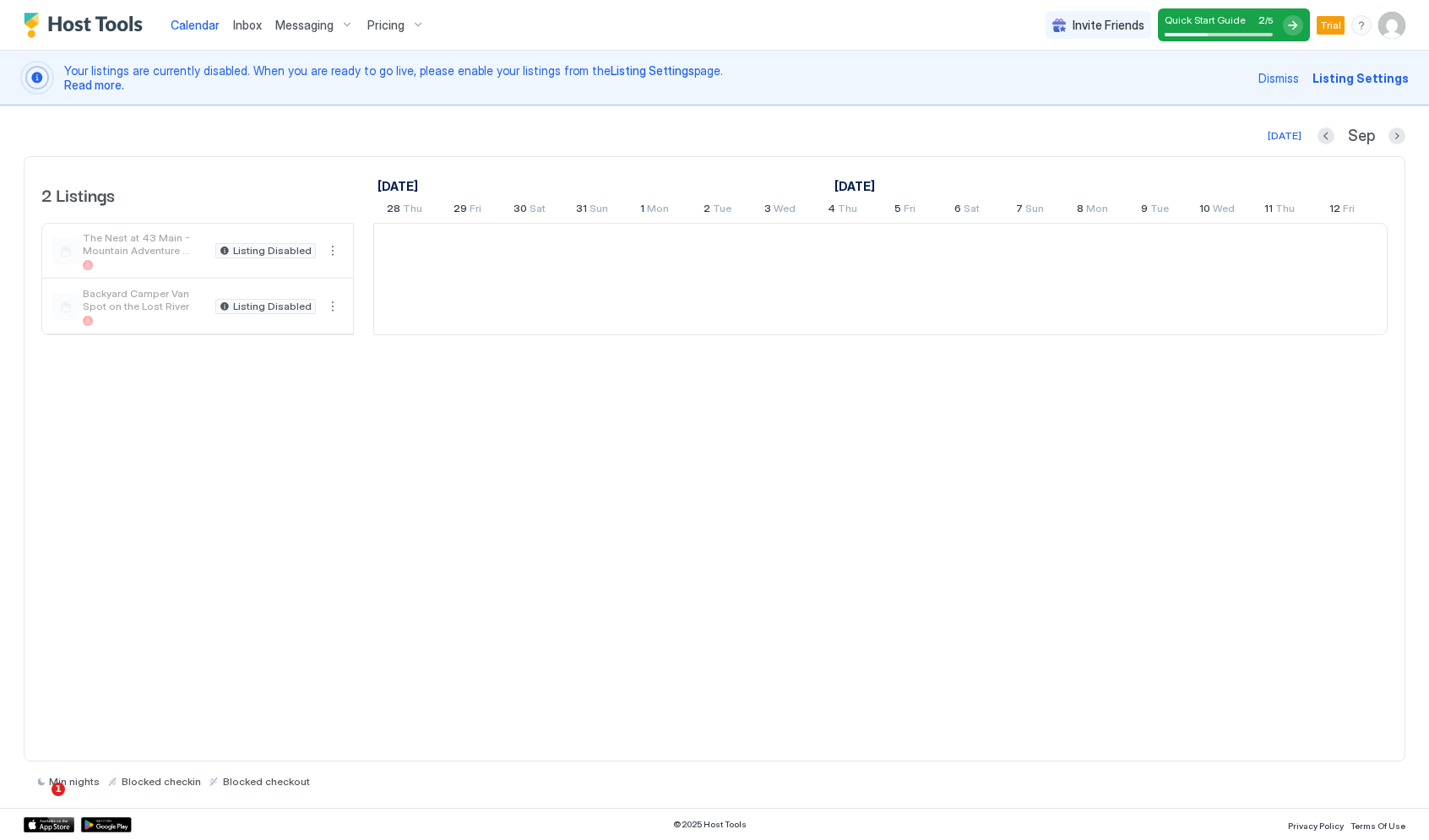
scroll to position [0, 939]
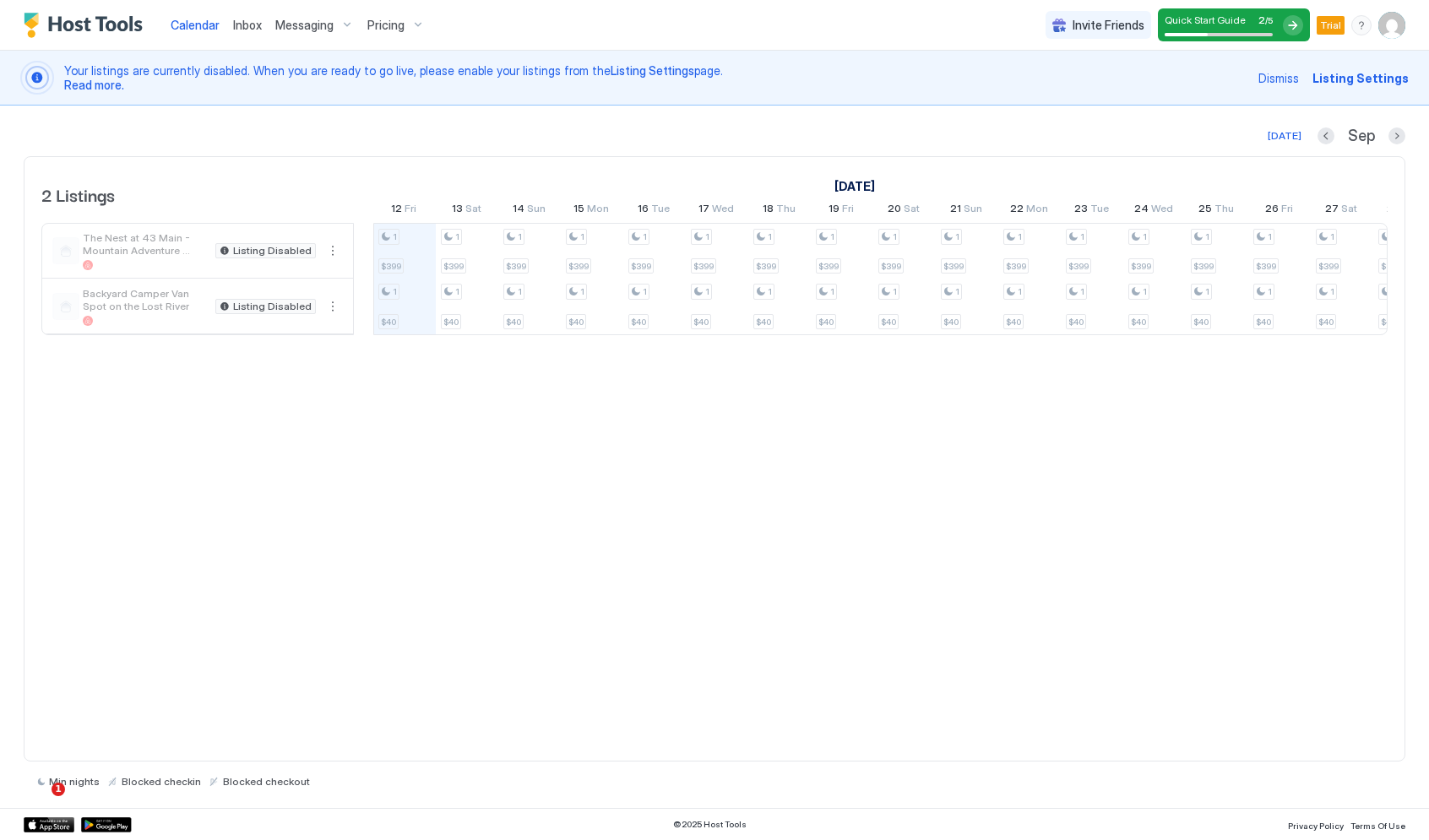
click at [242, 231] on div "The Nest at 43 Main - Mountain Adventure Retreat Listing Disabled" at bounding box center [198, 251] width 311 height 54
click at [342, 253] on button "More options" at bounding box center [333, 251] width 20 height 20
click at [409, 401] on div at bounding box center [714, 420] width 1429 height 840
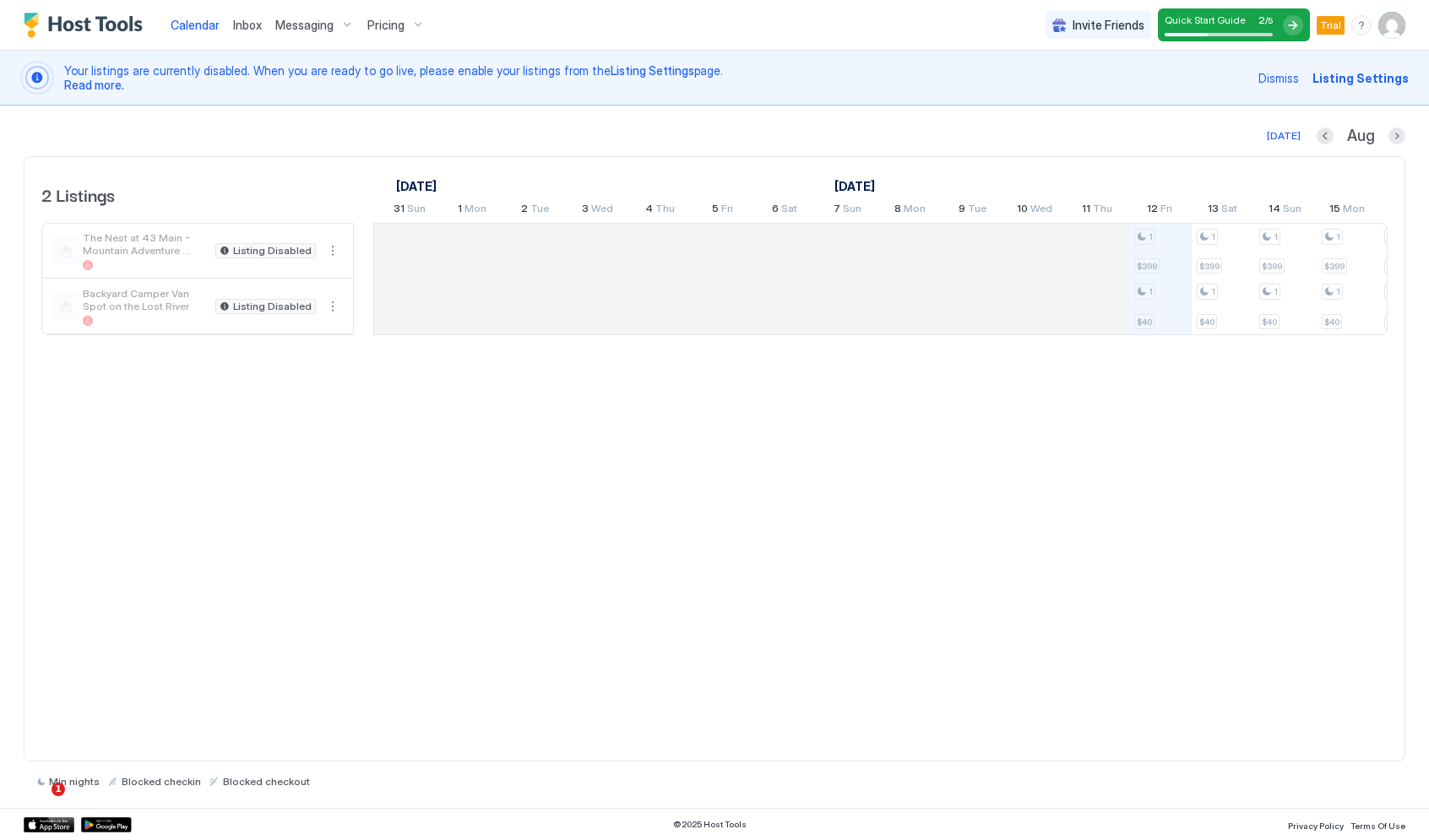
click at [215, 19] on span "Calendar" at bounding box center [195, 25] width 49 height 14
click at [106, 20] on img "Host Tools Logo" at bounding box center [87, 25] width 127 height 25
click at [147, 253] on span "The Nest at 43 Main - Mountain Adventure Retreat" at bounding box center [145, 244] width 126 height 25
click at [335, 248] on button "More options" at bounding box center [333, 251] width 20 height 20
click at [305, 327] on span "Listing Settings" at bounding box center [304, 329] width 75 height 13
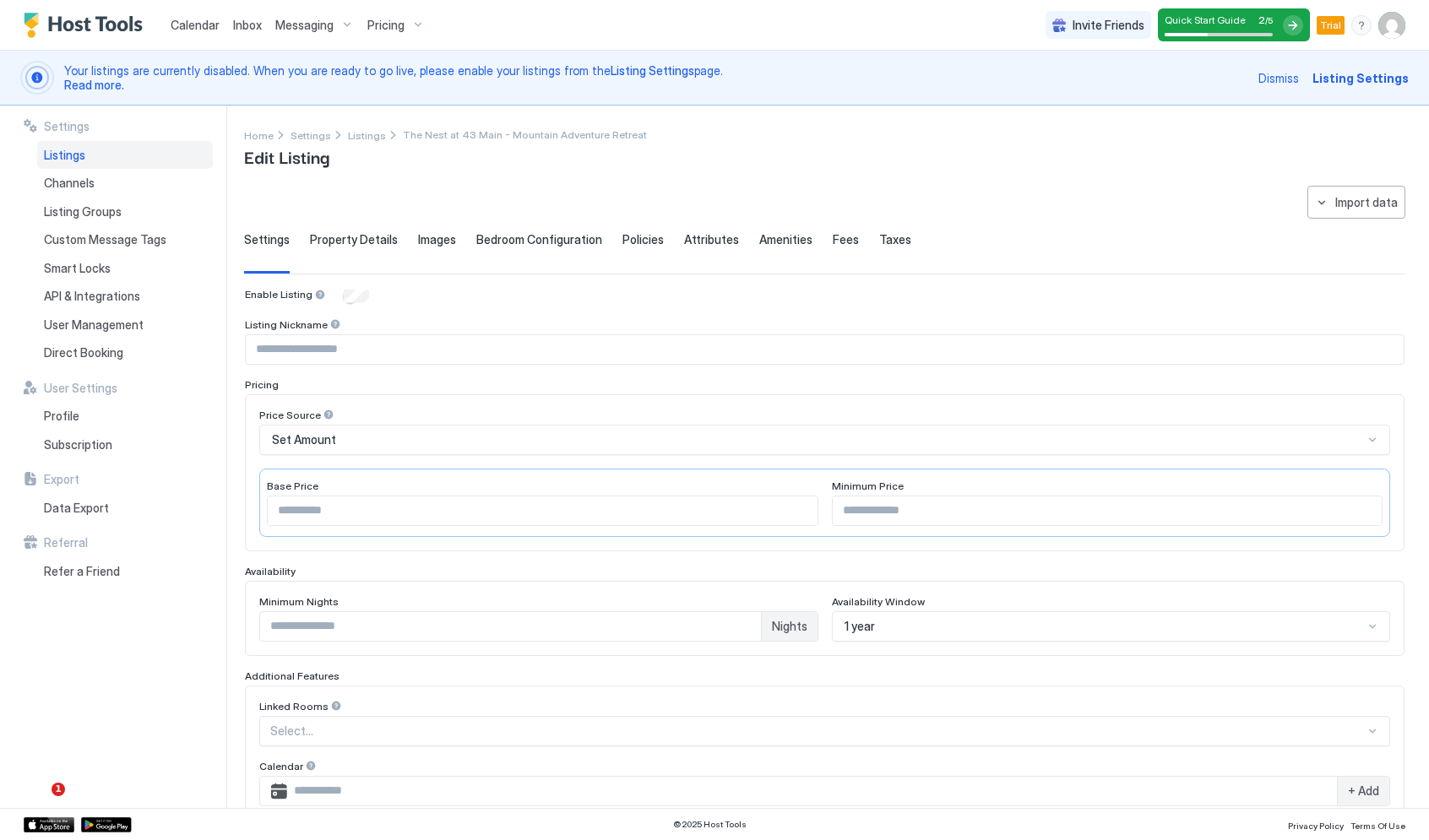
click at [110, 65] on span "Your listings are currently disabled. When you are ready to go live, please ena…" at bounding box center [656, 78] width 1185 height 30
click at [1335, 75] on span "Listing Settings" at bounding box center [1361, 78] width 96 height 18
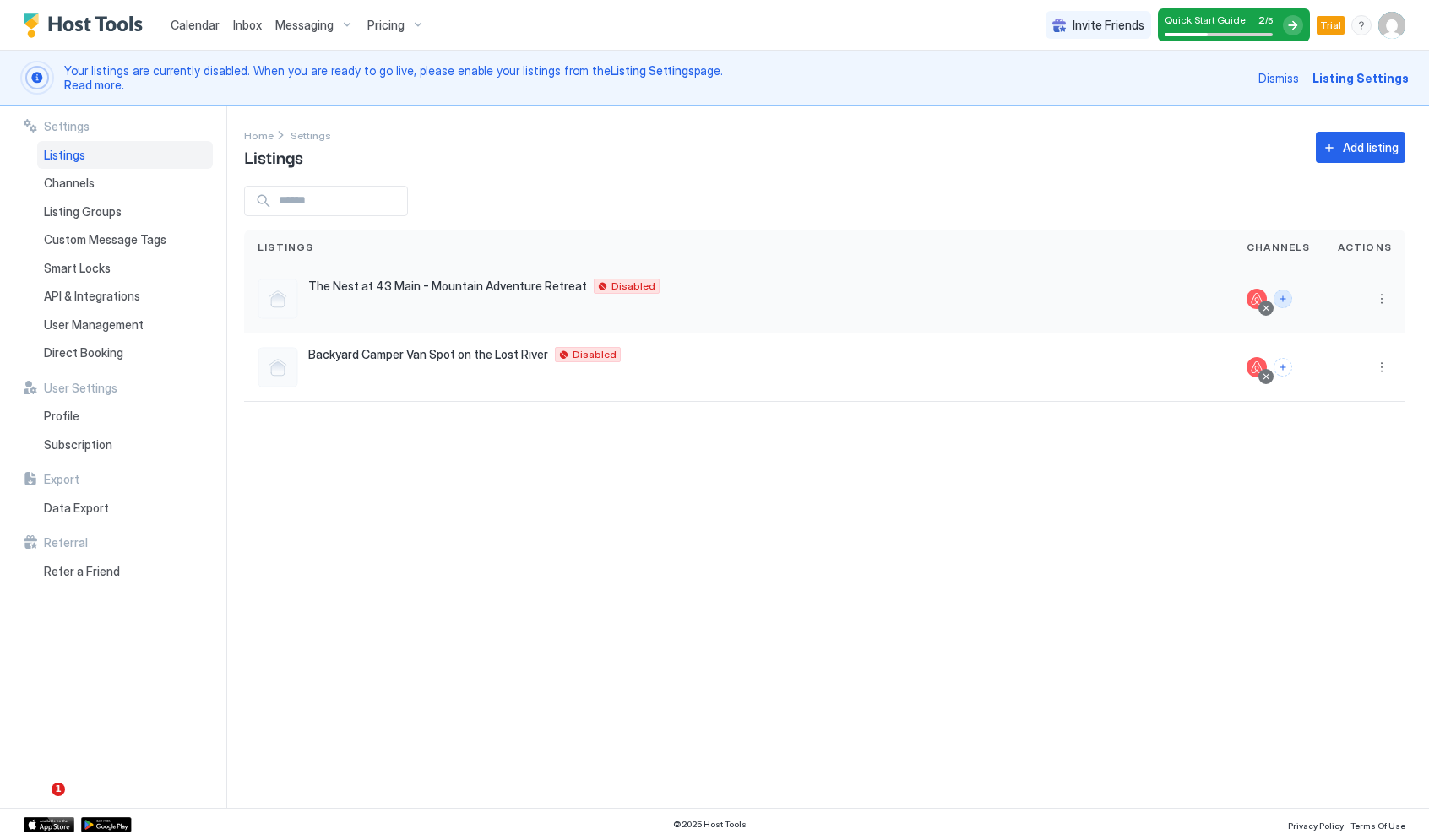
click at [1287, 301] on button "Connect channels" at bounding box center [1284, 299] width 19 height 19
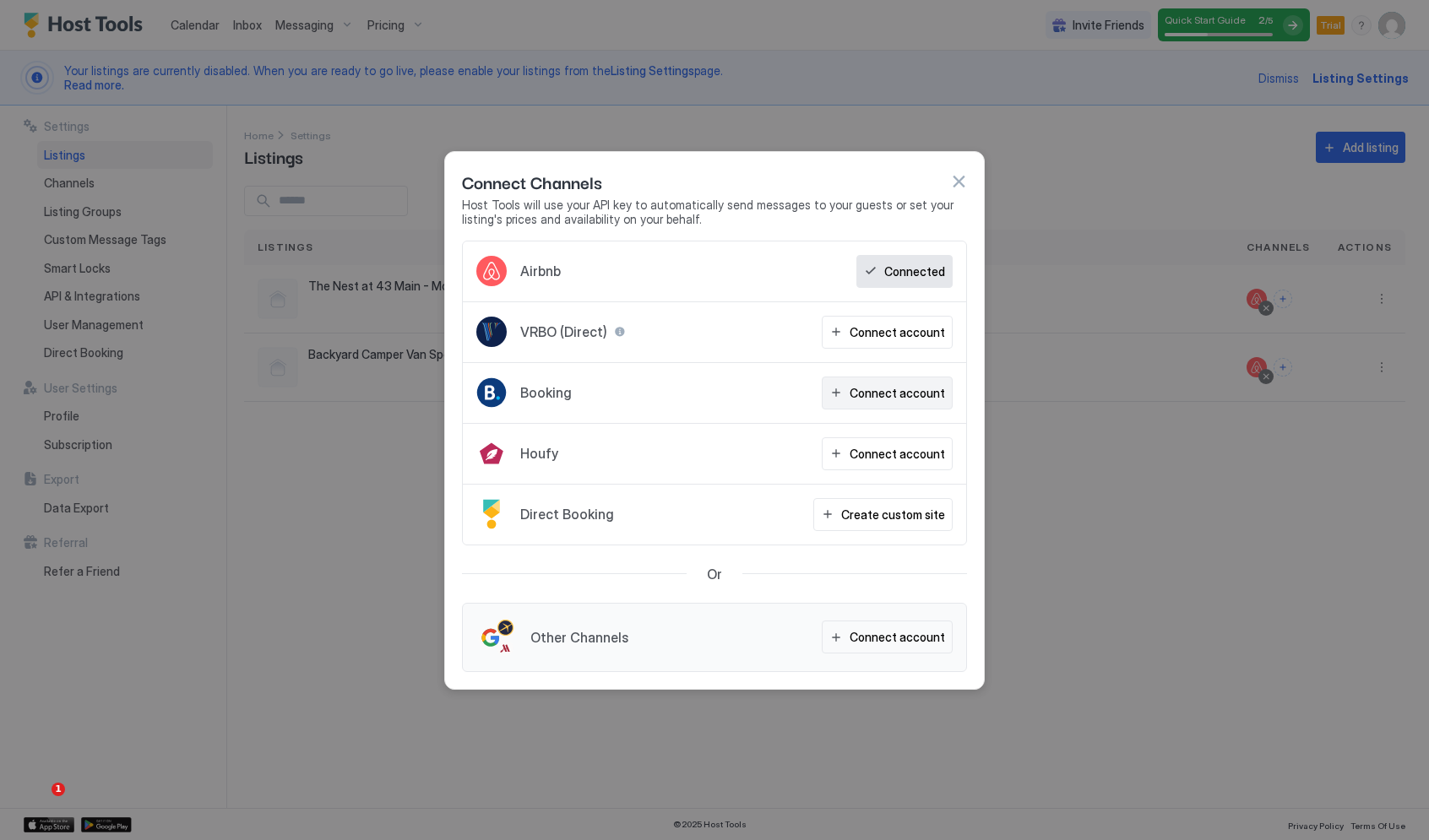
click at [873, 393] on div "Connect account" at bounding box center [897, 393] width 96 height 18
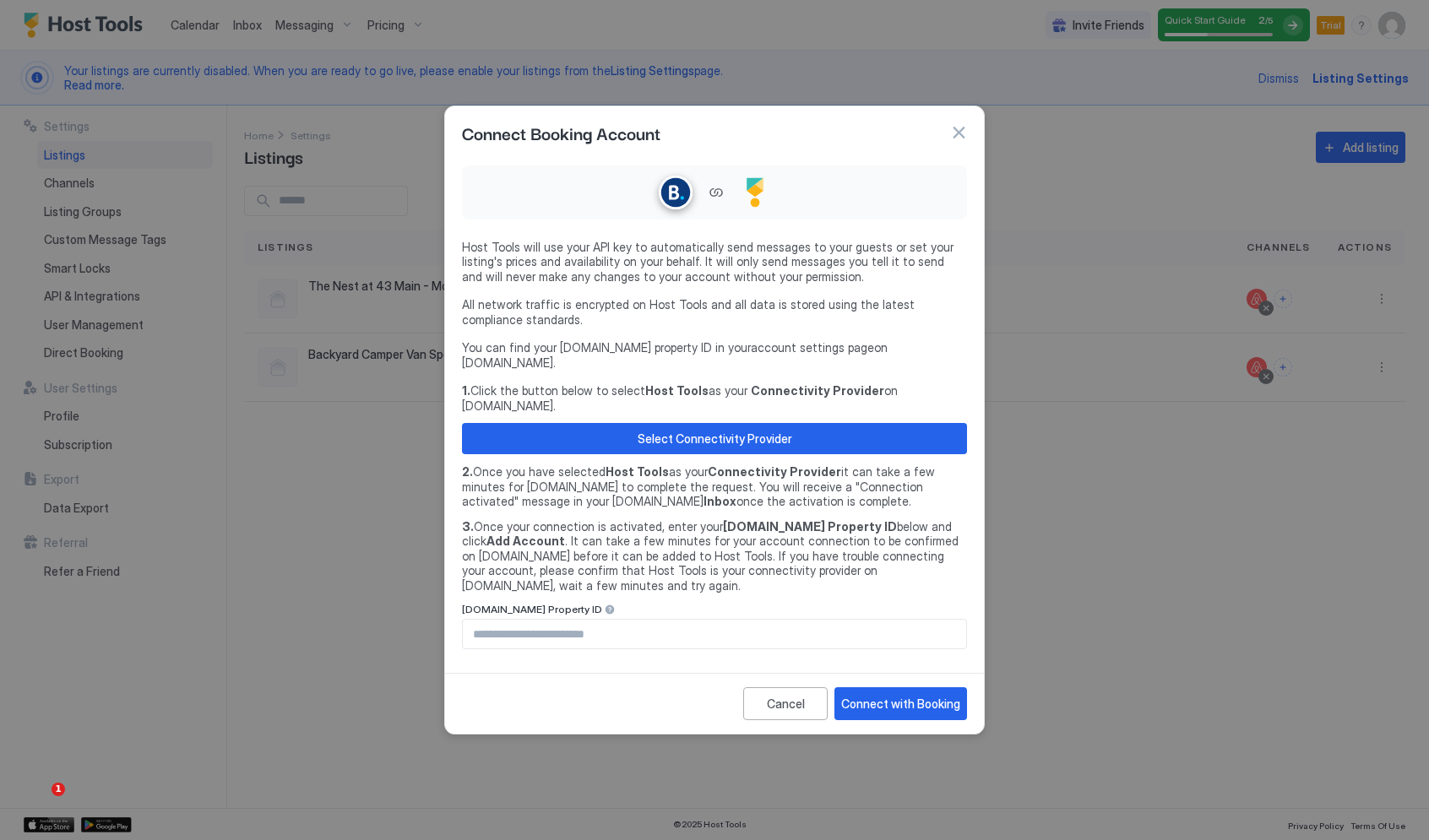
click at [769, 355] on link "account settings page" at bounding box center [813, 347] width 123 height 14
drag, startPoint x: 704, startPoint y: 465, endPoint x: 747, endPoint y: 477, distance: 44.6
click at [747, 477] on span "2. Once you have selected Host Tools as your Connectivity Provider it can take …" at bounding box center [714, 486] width 505 height 45
click at [692, 430] on div "Select Connectivity Provider" at bounding box center [714, 439] width 155 height 18
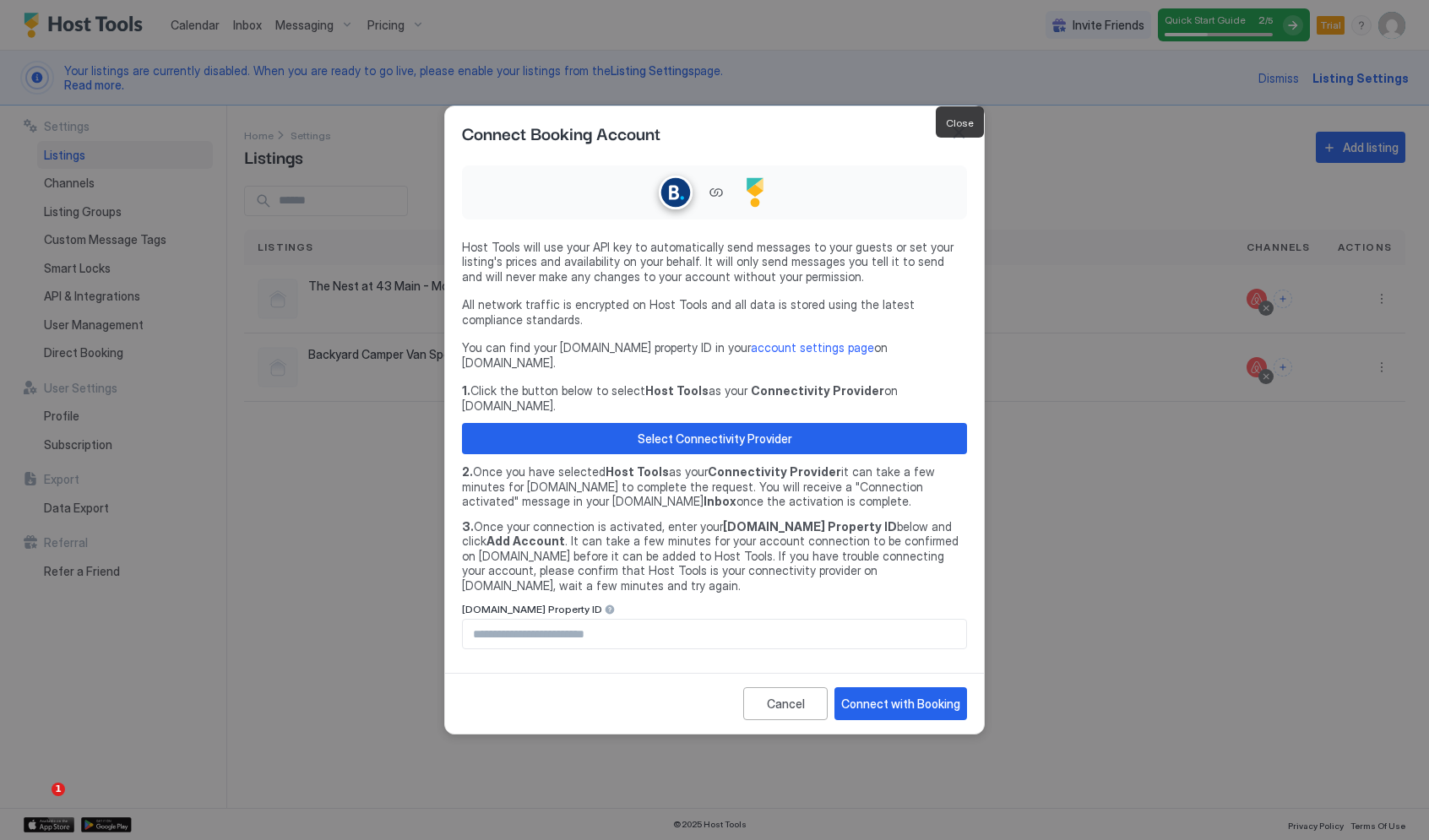
click at [956, 141] on button "button" at bounding box center [959, 133] width 17 height 17
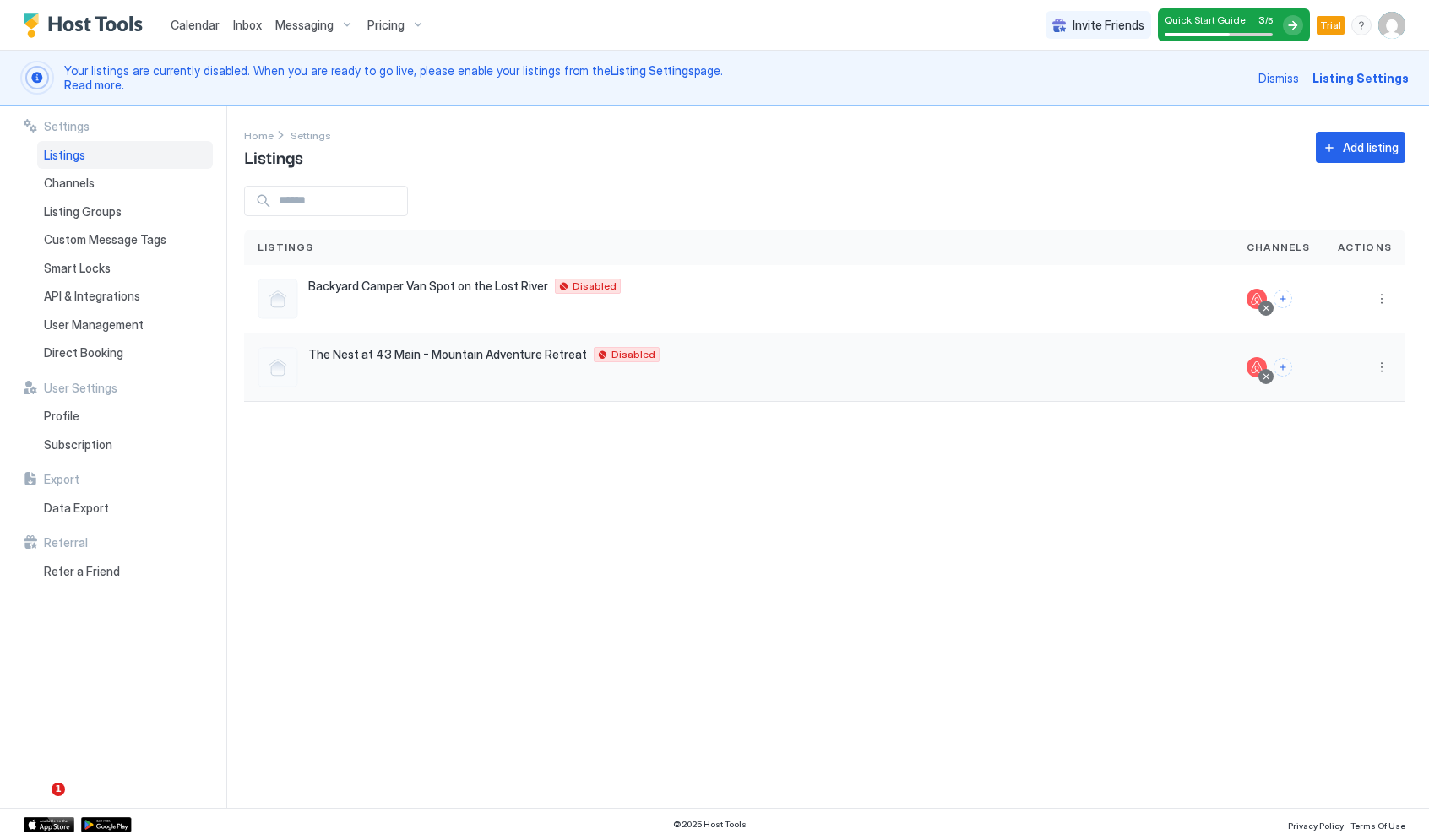
click at [1306, 365] on div at bounding box center [1279, 368] width 64 height 20
click at [445, 353] on span "The Nest at 43 Main - Mountain Adventure Retreat" at bounding box center [448, 355] width 279 height 15
click at [282, 374] on div at bounding box center [278, 368] width 41 height 41
click at [1379, 370] on button "More options" at bounding box center [1382, 368] width 20 height 20
click at [1198, 483] on div at bounding box center [714, 420] width 1429 height 840
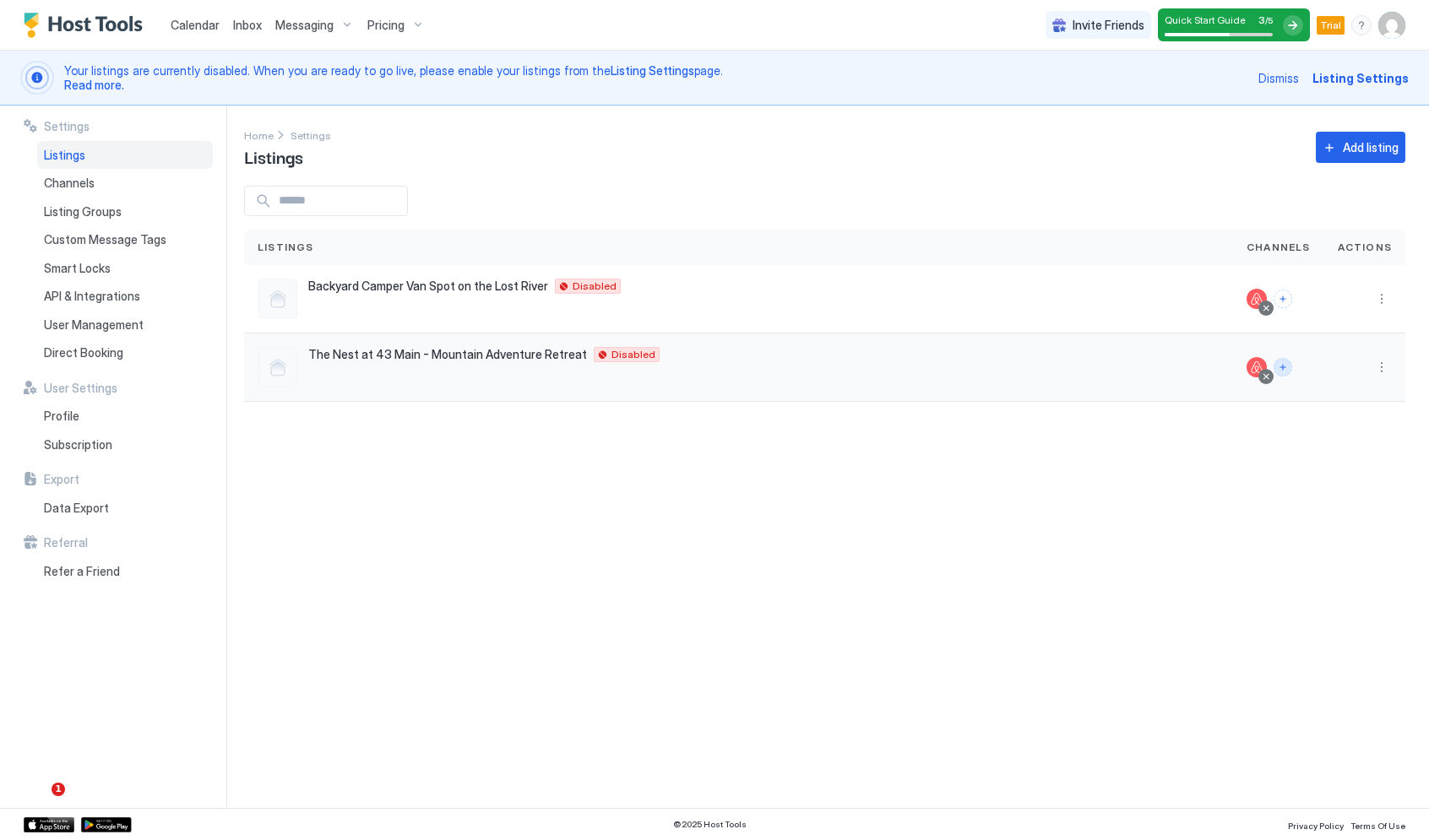
click at [1289, 371] on button "Connect channels" at bounding box center [1284, 368] width 19 height 19
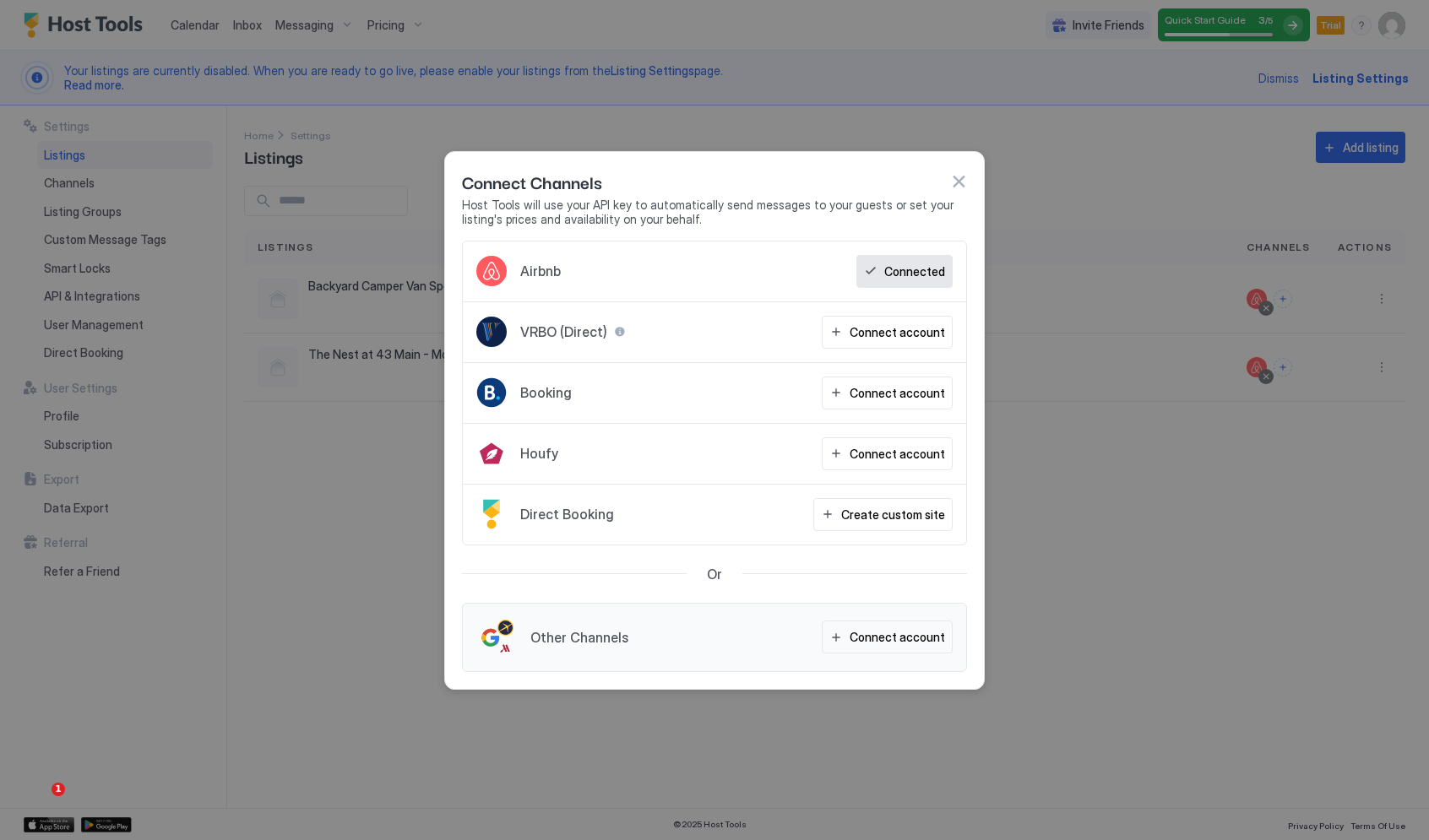
click at [851, 411] on div "Booking Connect account" at bounding box center [714, 394] width 503 height 61
click at [867, 390] on div "Connect account" at bounding box center [897, 393] width 96 height 18
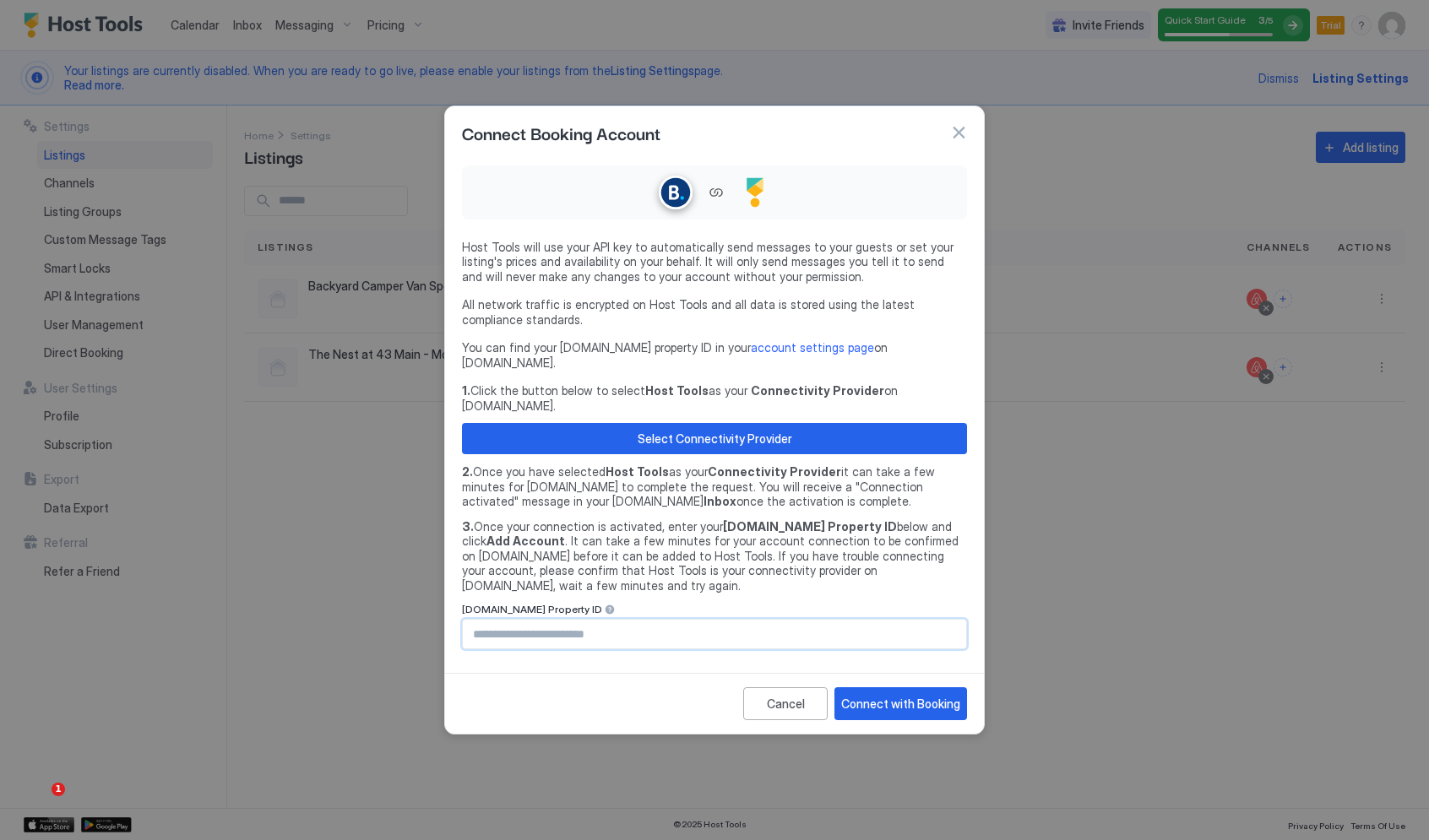
click at [689, 619] on input "Input Field" at bounding box center [714, 634] width 503 height 29
paste input "********"
type input "********"
click at [884, 695] on div "Connect with Booking" at bounding box center [901, 703] width 119 height 18
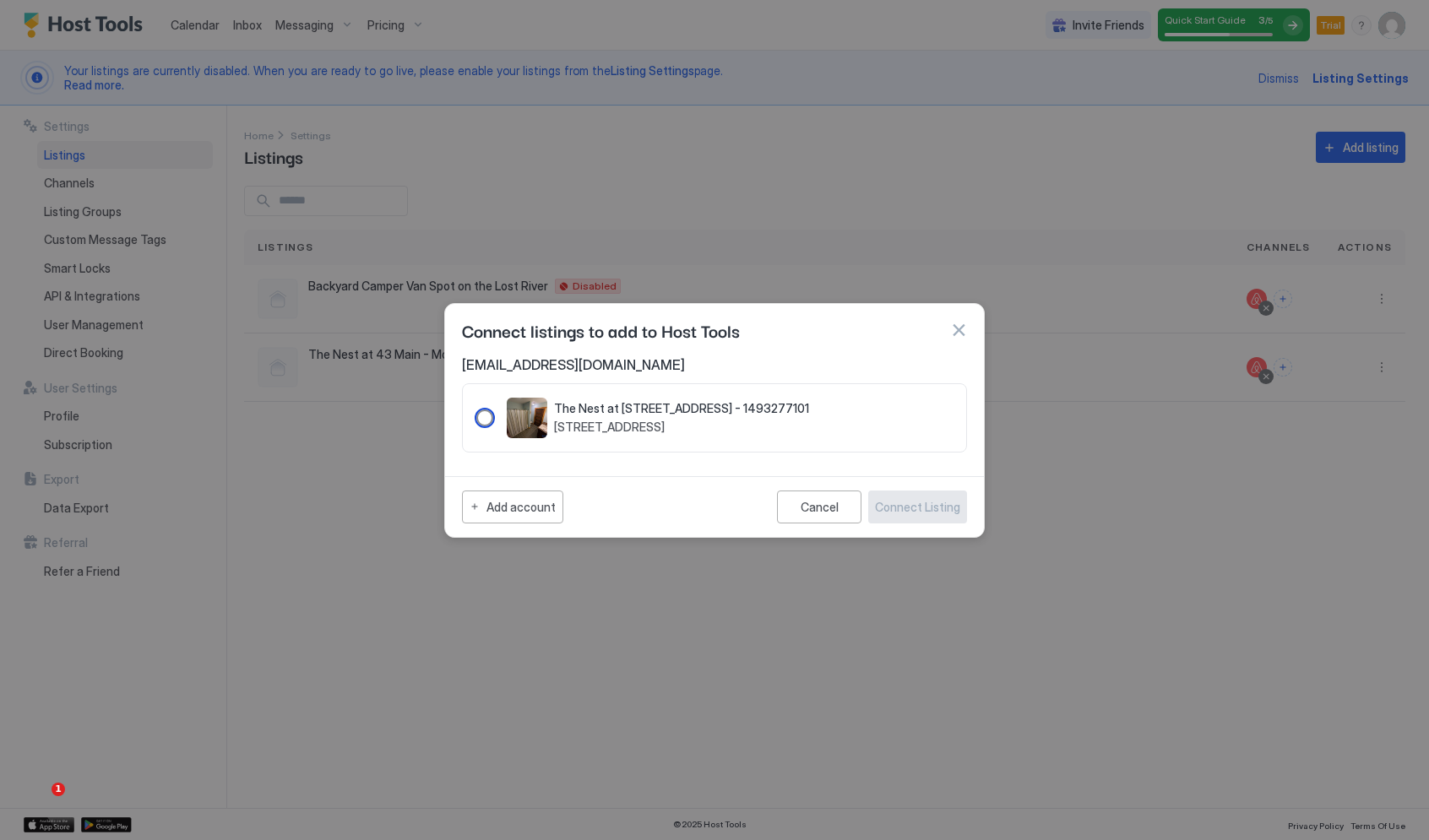
click at [482, 412] on div "1493277101" at bounding box center [485, 418] width 17 height 17
click at [937, 510] on div "Connect Listing" at bounding box center [917, 506] width 85 height 18
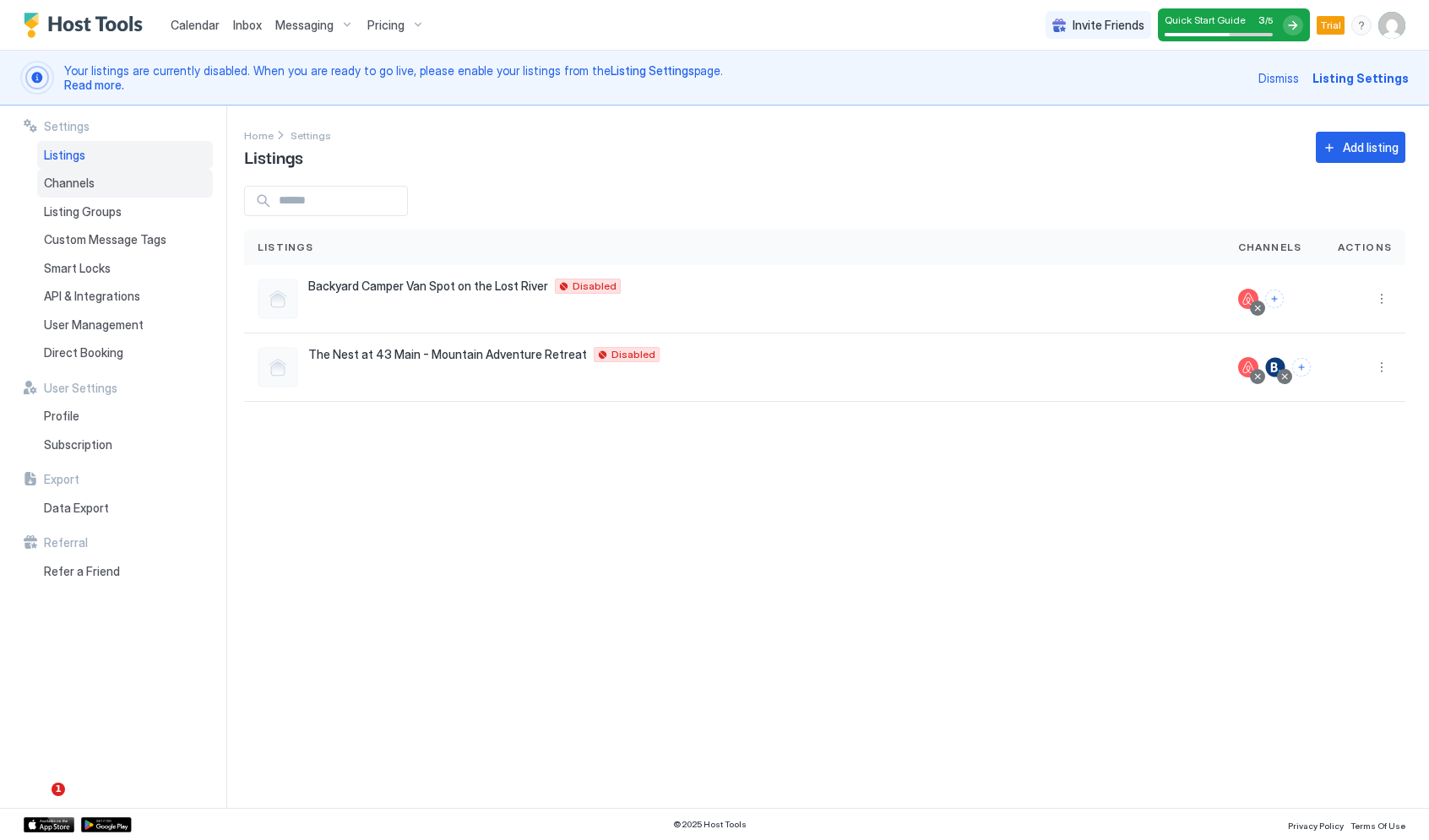
click at [71, 173] on div "Channels" at bounding box center [125, 183] width 176 height 29
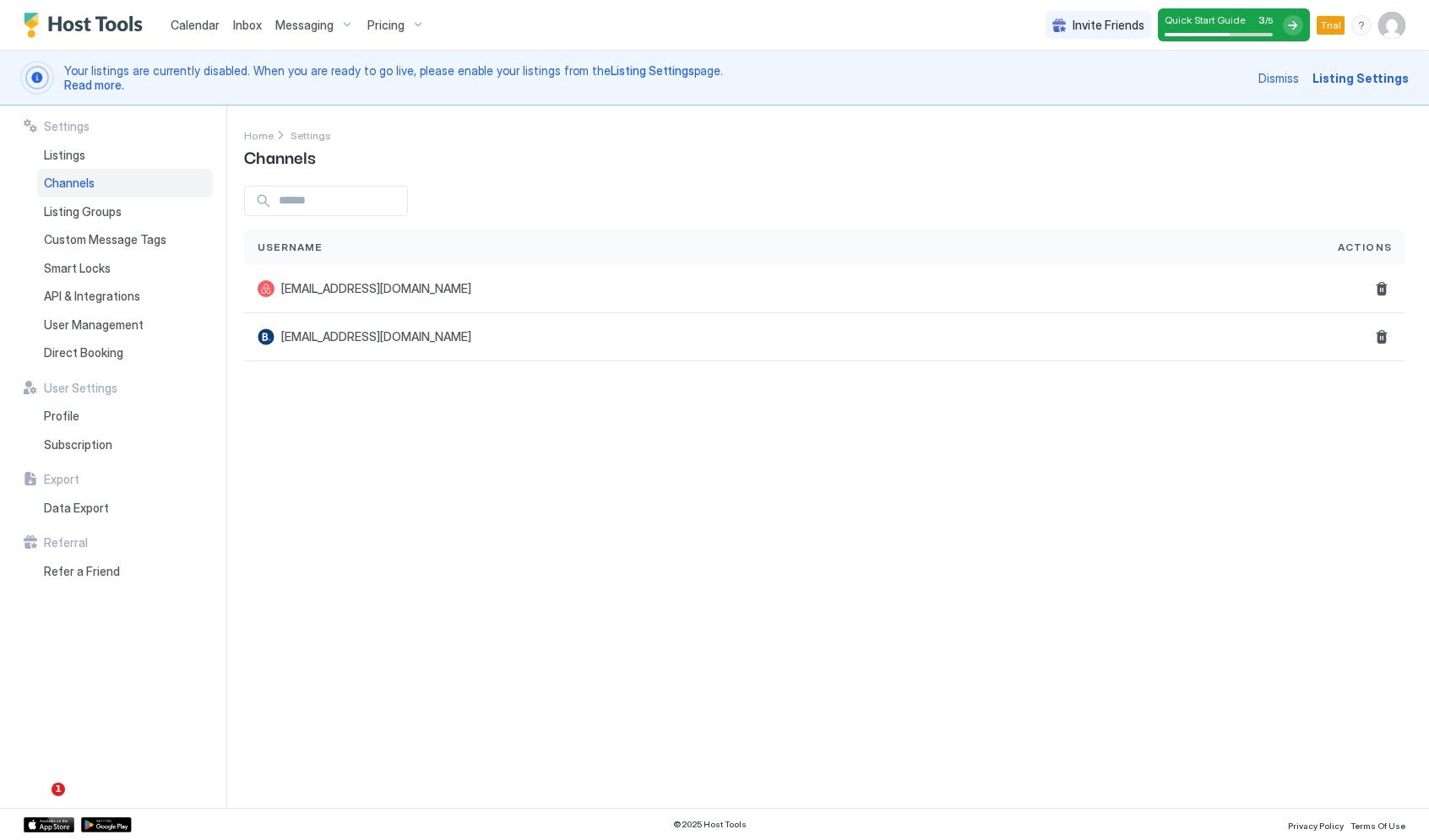
click at [196, 29] on span "Calendar" at bounding box center [195, 25] width 49 height 14
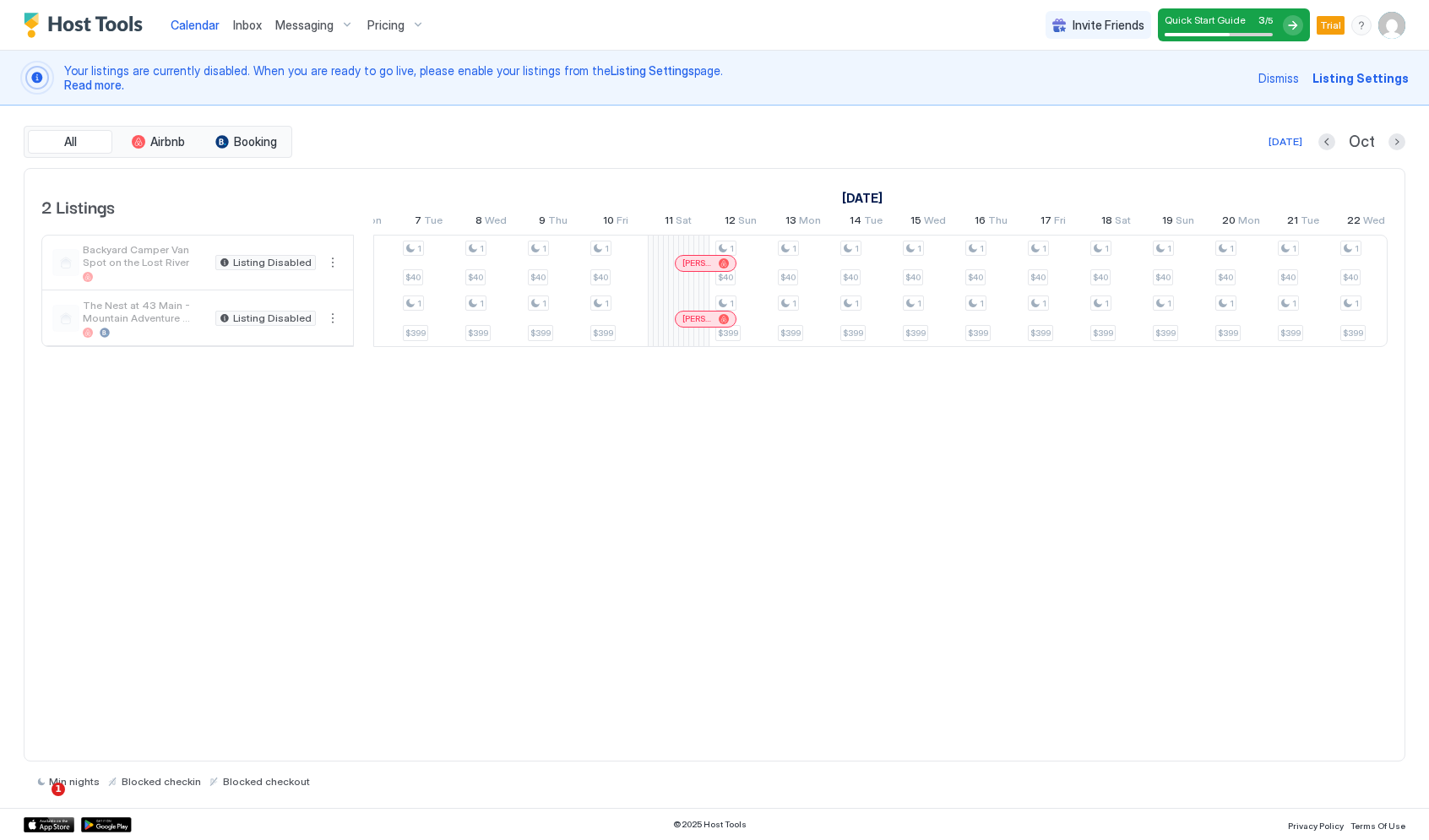
click at [1297, 19] on div at bounding box center [1294, 25] width 20 height 20
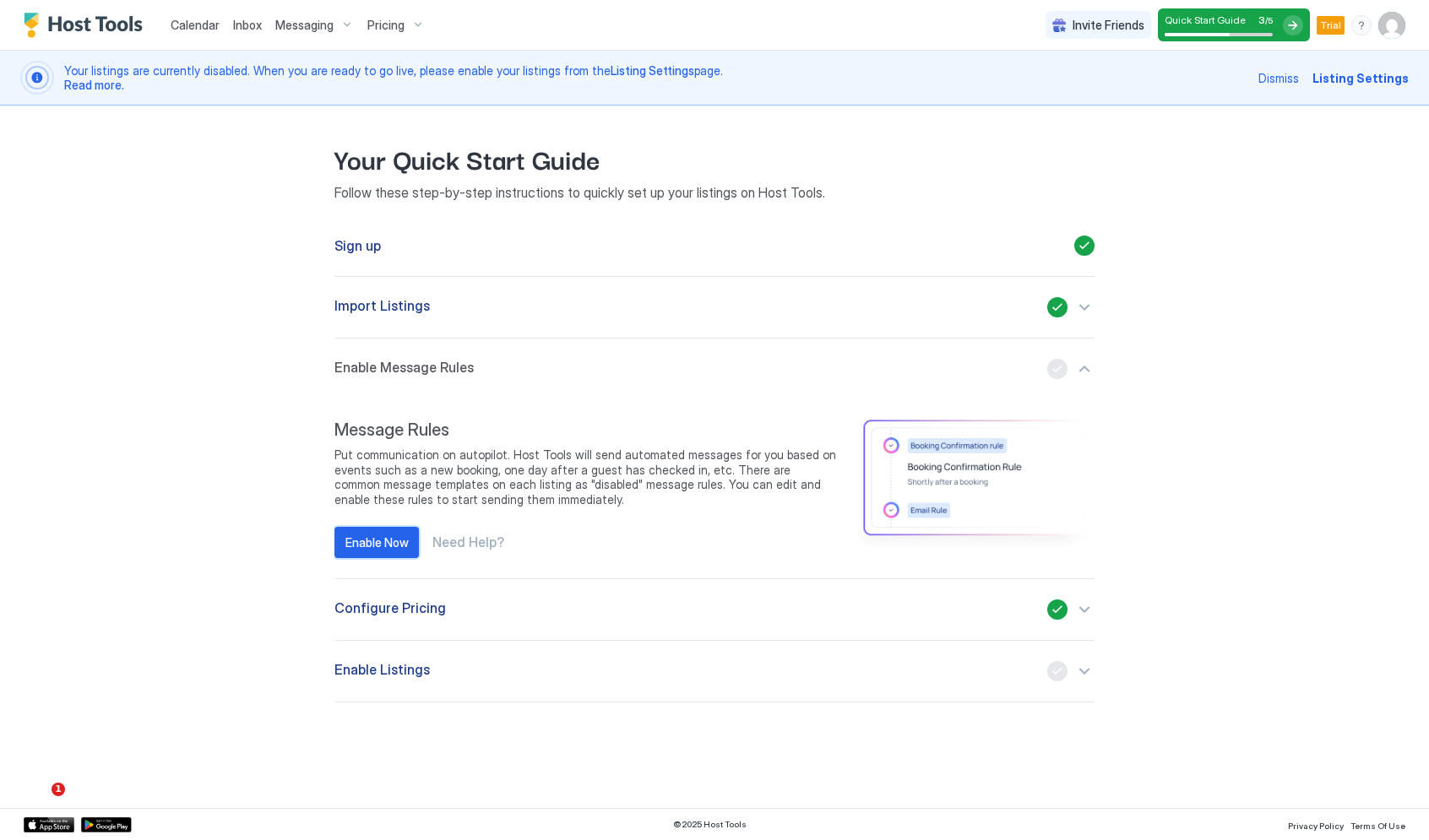
click at [382, 543] on div "Enable Now" at bounding box center [377, 542] width 63 height 18
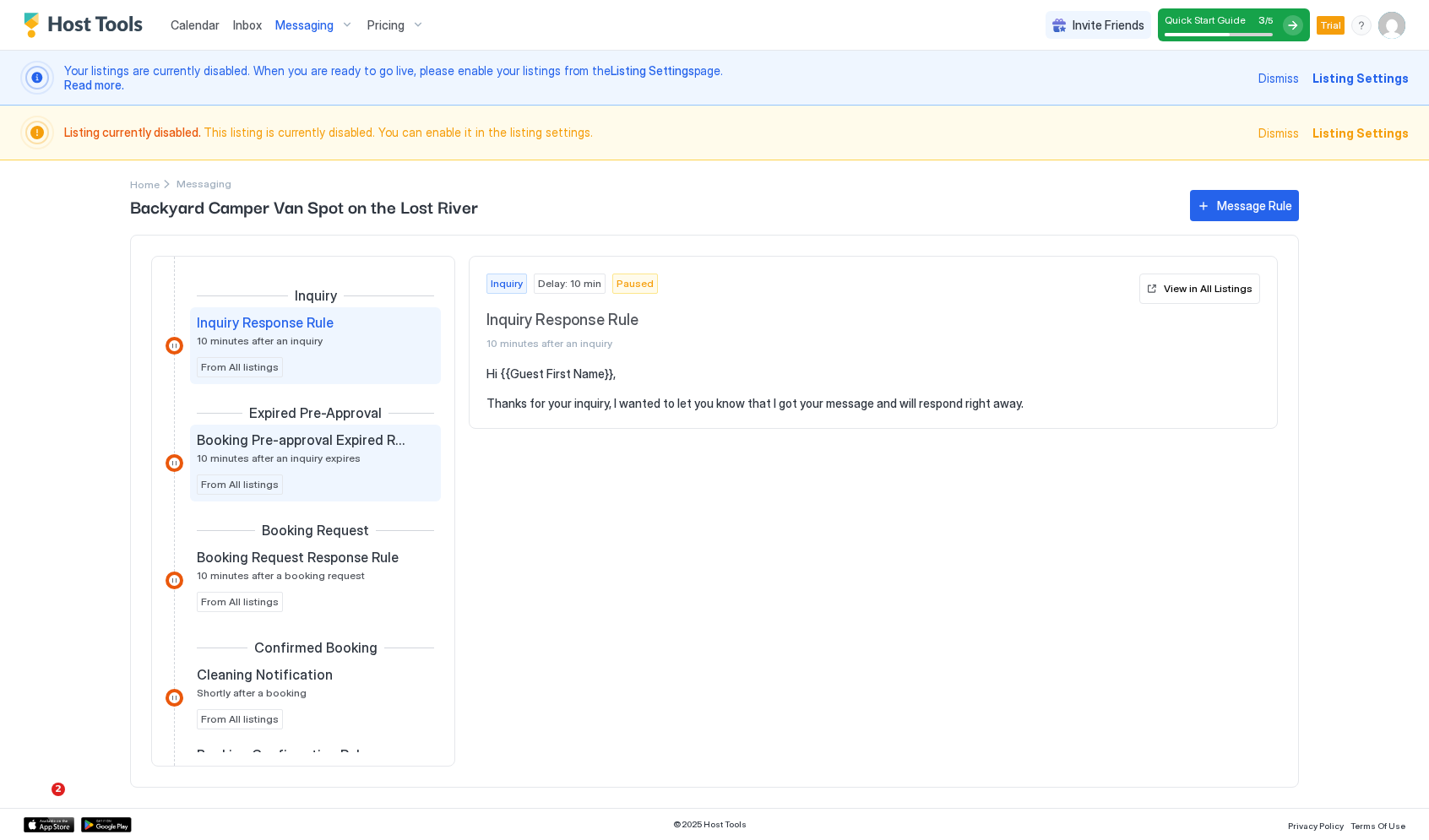
click at [394, 460] on div "Booking Pre-approval Expired Rule 10 minutes after an inquiry expires" at bounding box center [304, 448] width 214 height 33
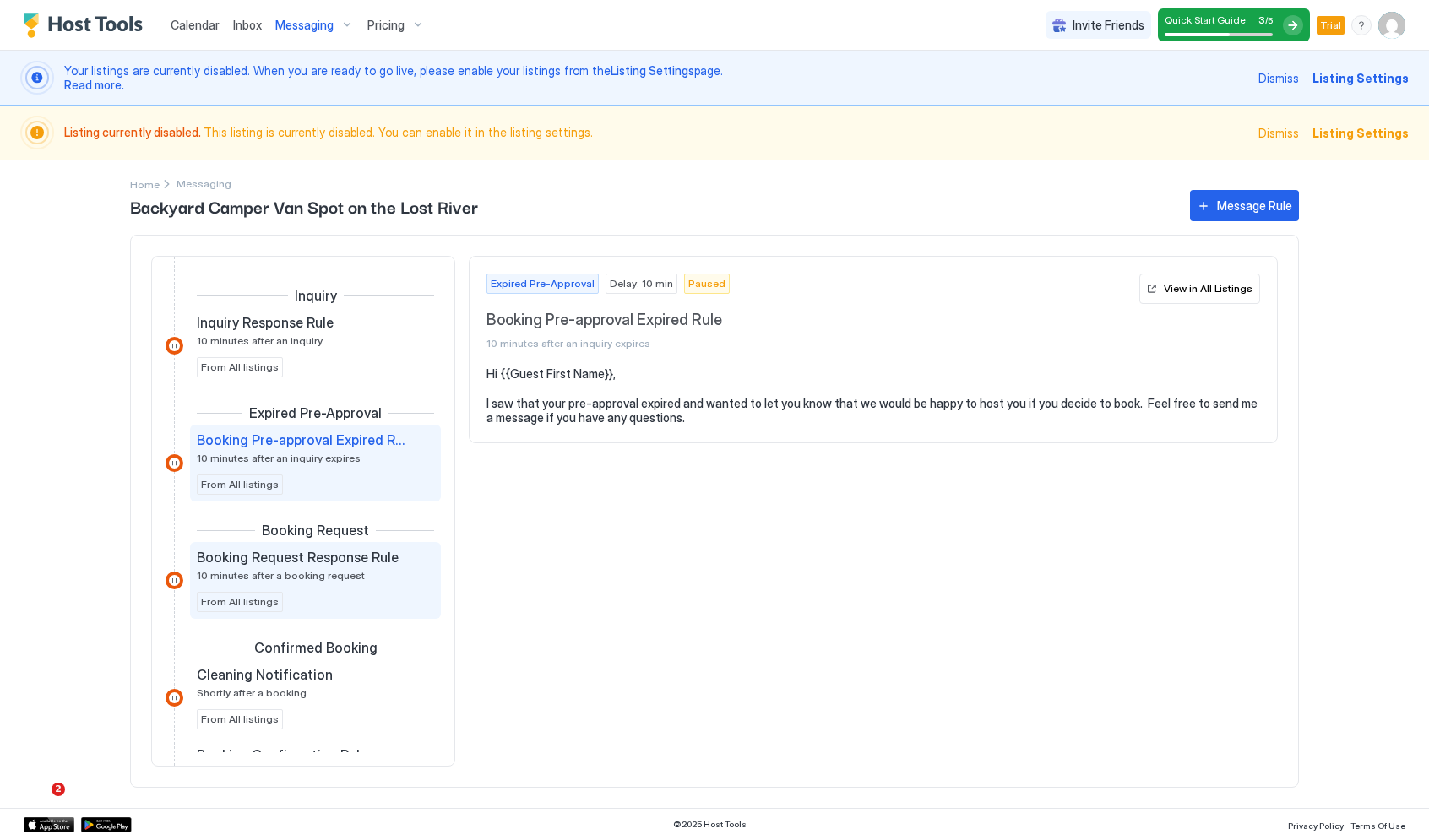
click at [371, 553] on span "Booking Request Response Rule" at bounding box center [298, 557] width 202 height 17
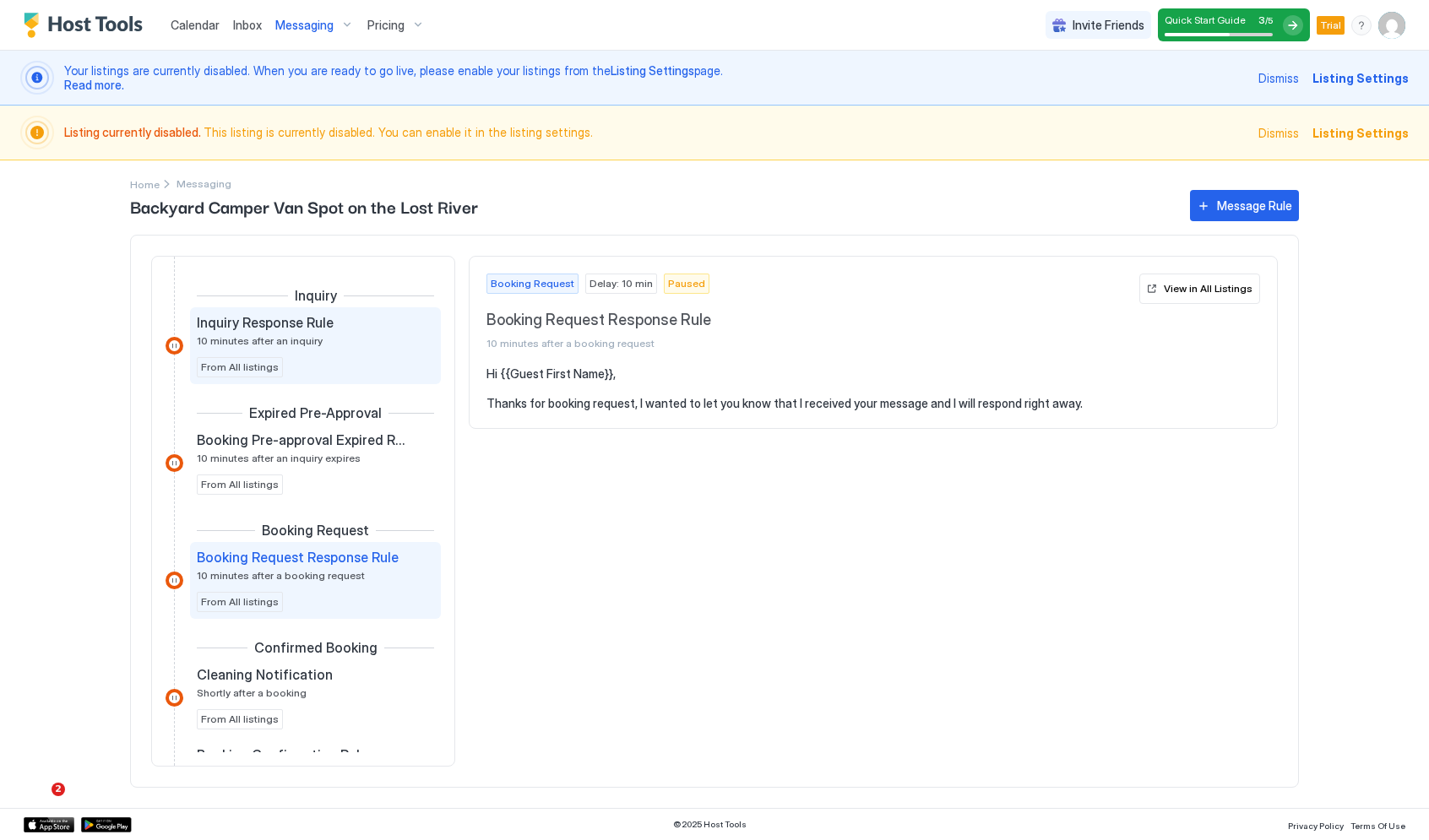
click at [373, 341] on div "Inquiry Response Rule 10 minutes after an inquiry" at bounding box center [304, 330] width 214 height 33
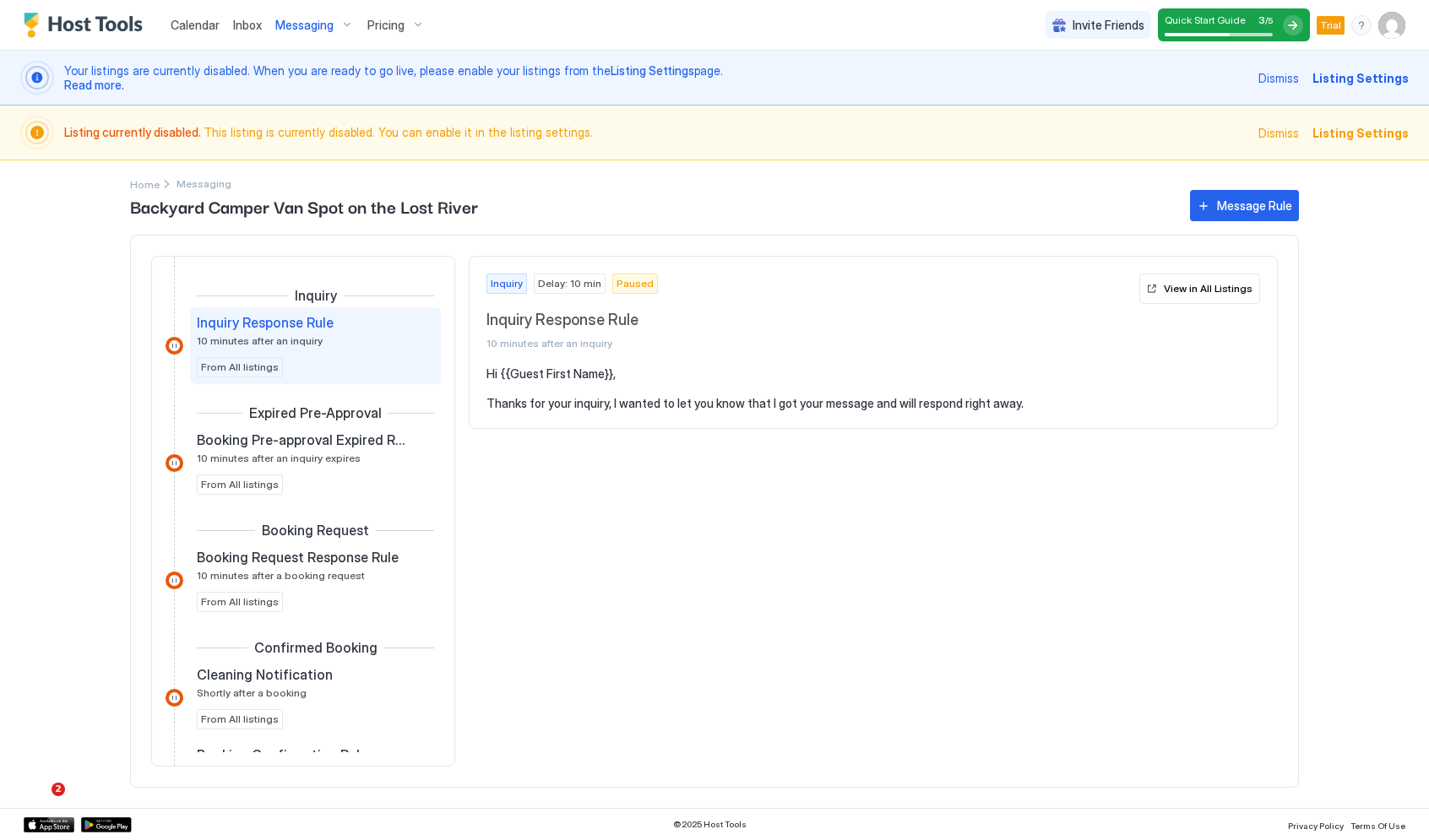
click at [548, 280] on span "Delay: 10 min" at bounding box center [569, 284] width 63 height 15
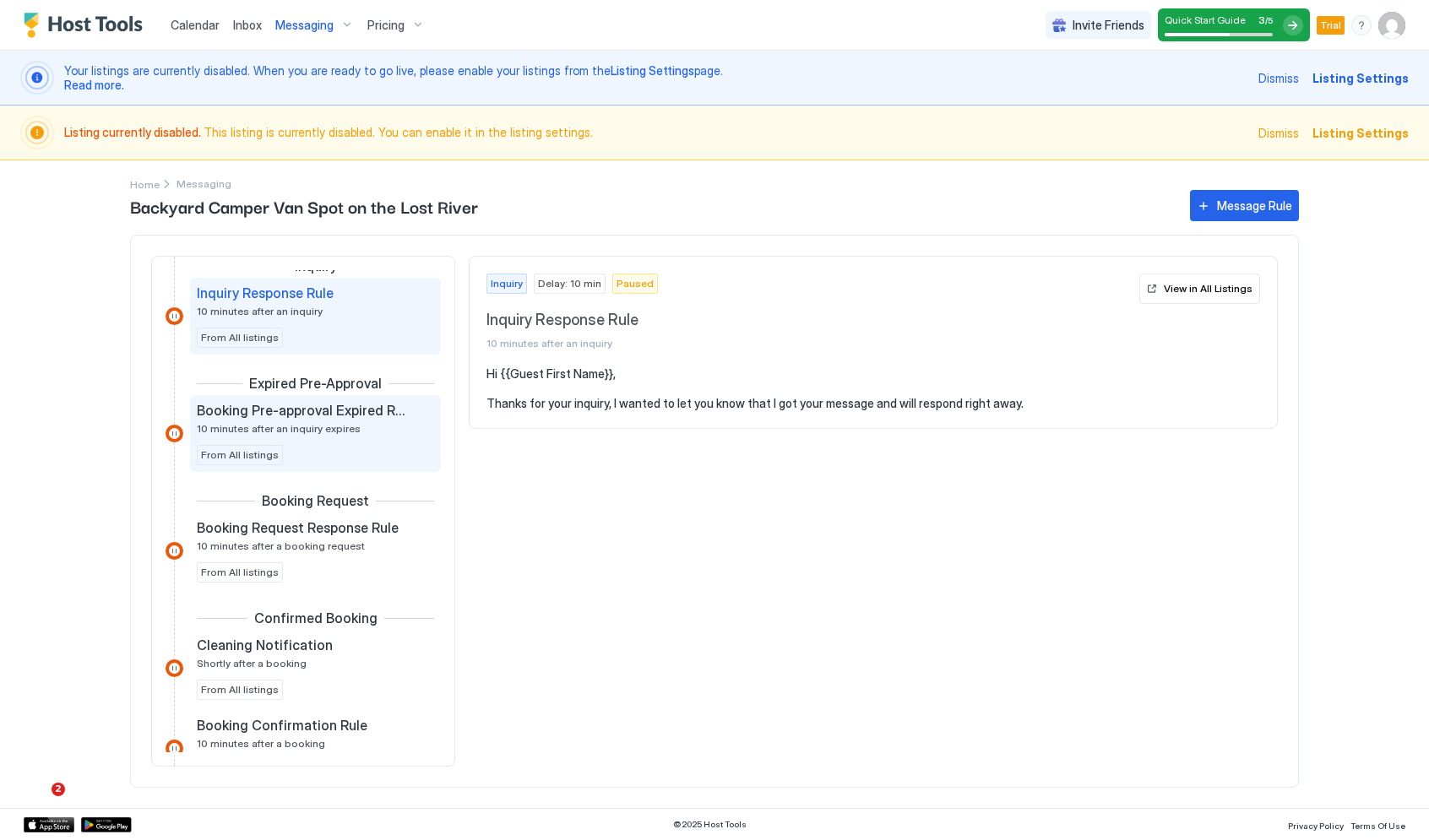
click at [296, 417] on span "Booking Pre-approval Expired Rule" at bounding box center [302, 411] width 211 height 17
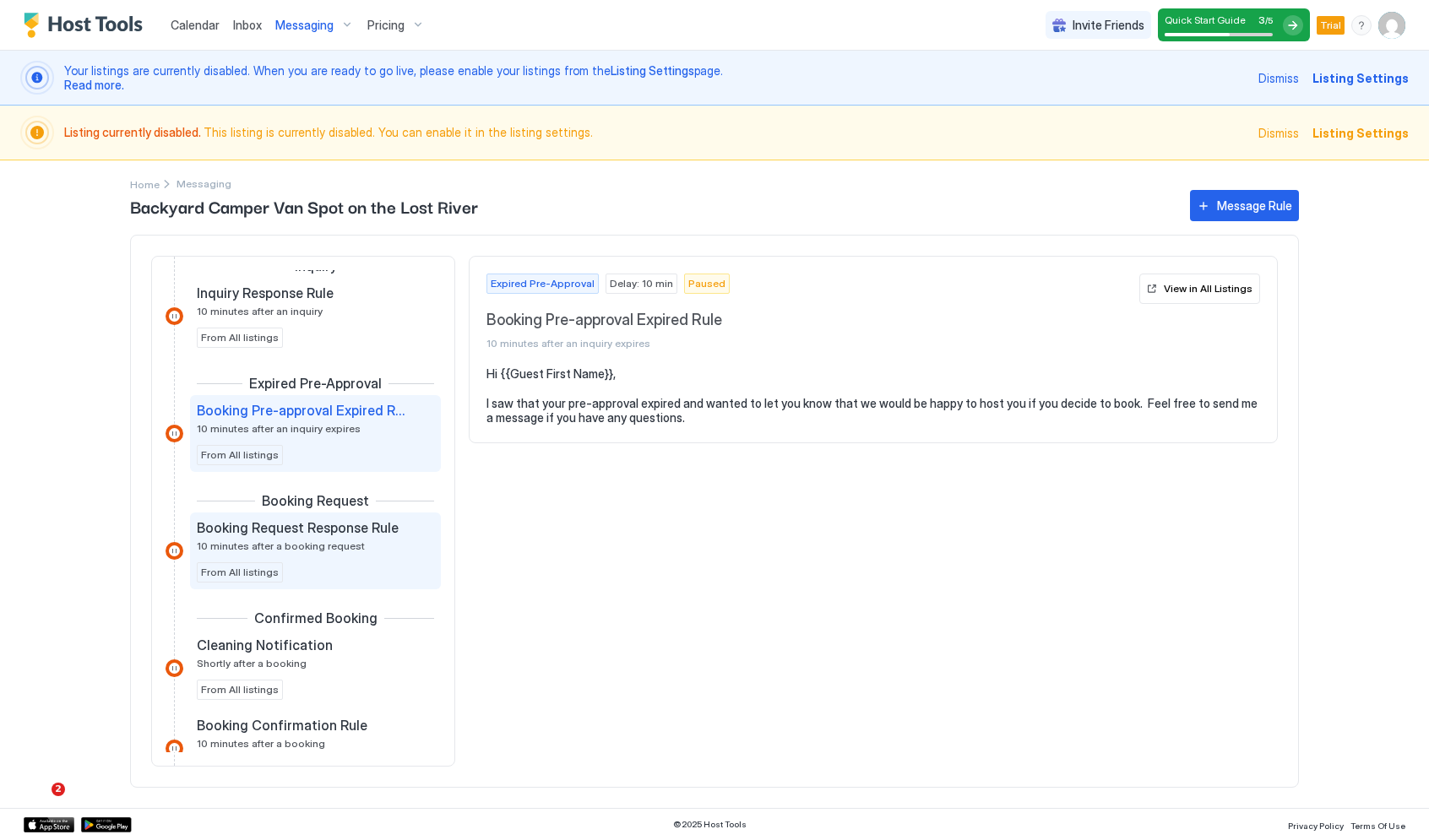
click at [344, 521] on span "Booking Request Response Rule" at bounding box center [298, 527] width 202 height 17
